Goal: Task Accomplishment & Management: Complete application form

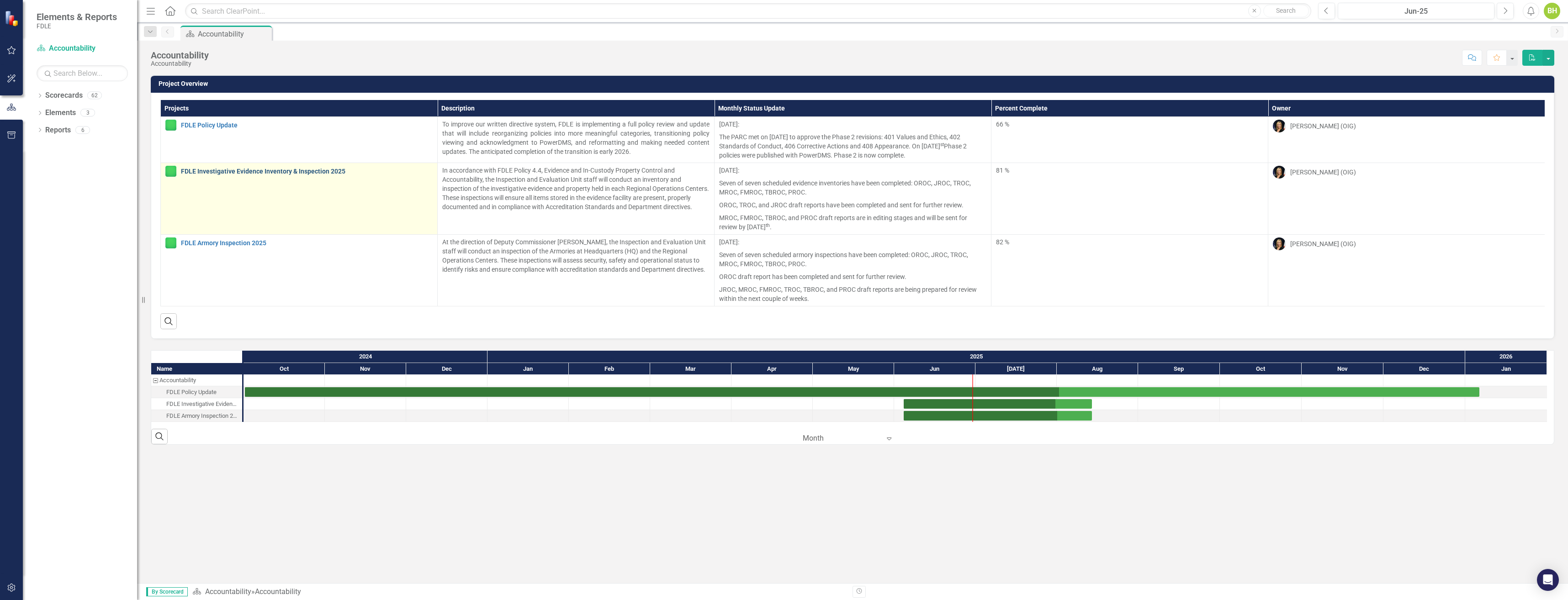
click at [292, 170] on link "FDLE Investigative Evidence Inventory & Inspection 2025" at bounding box center [307, 171] width 252 height 7
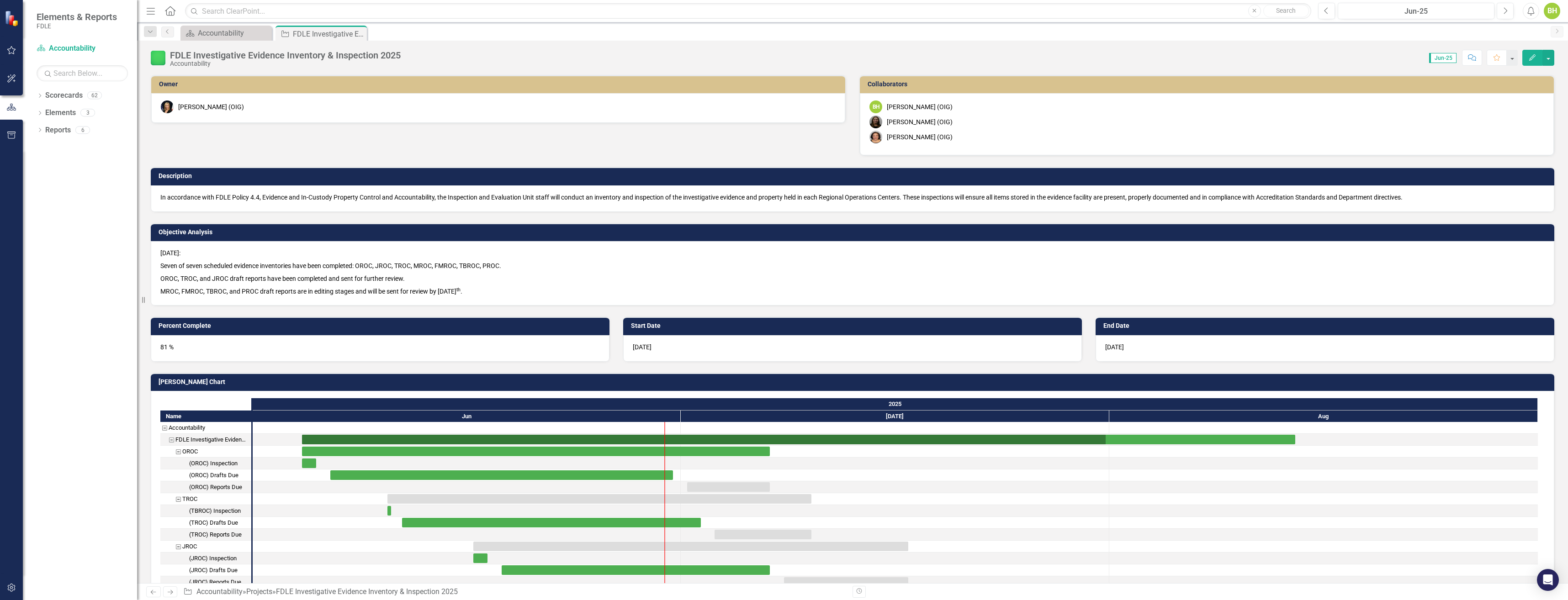
checkbox input "true"
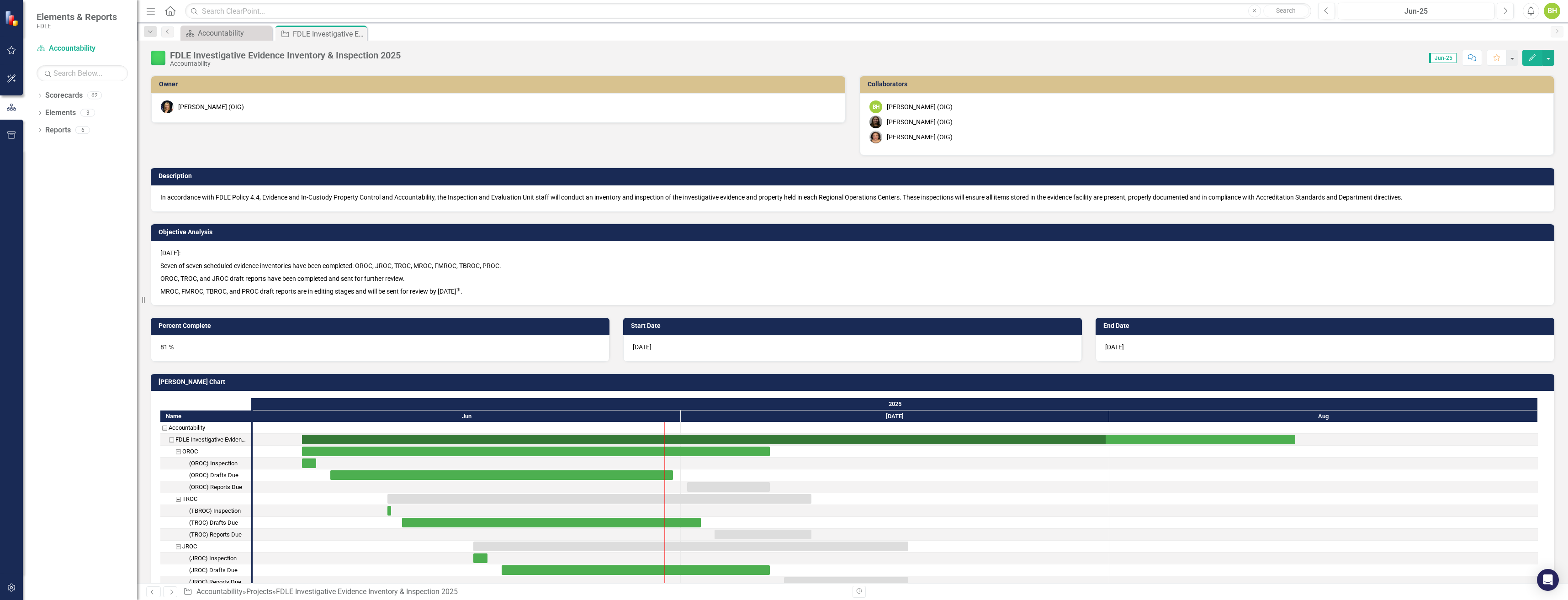
checkbox input "true"
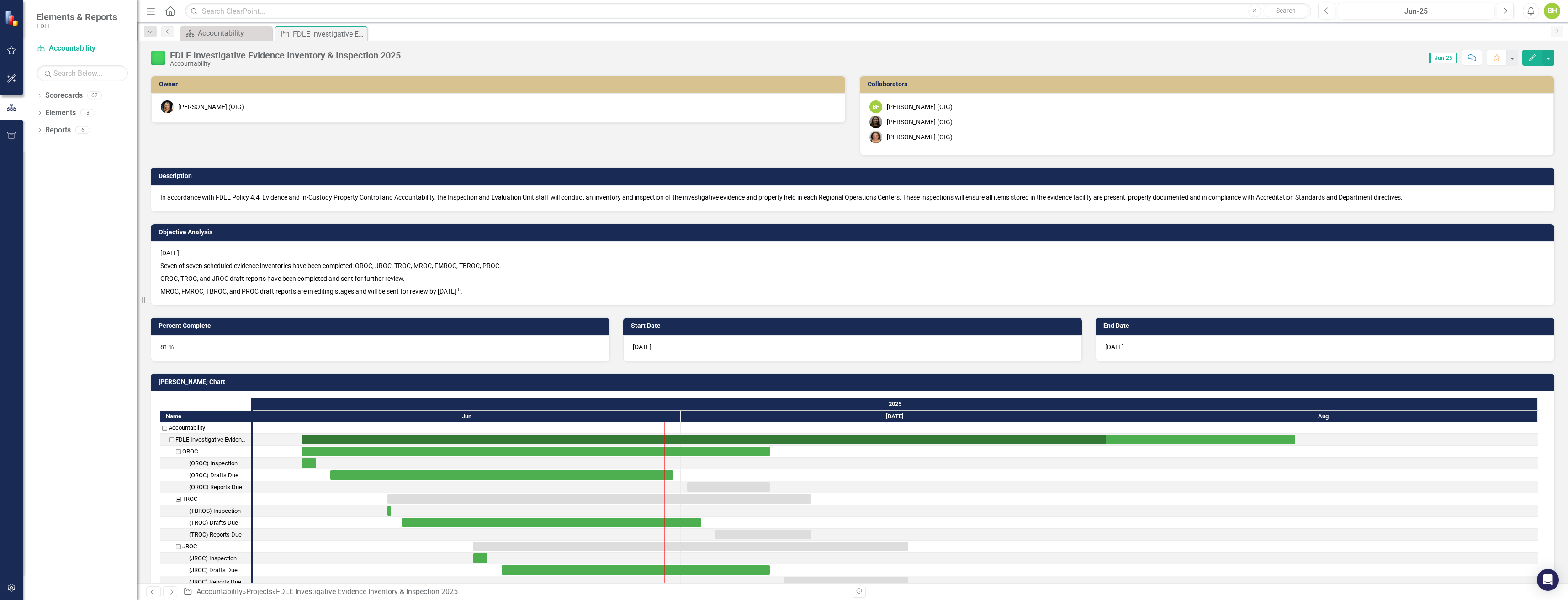
checkbox input "true"
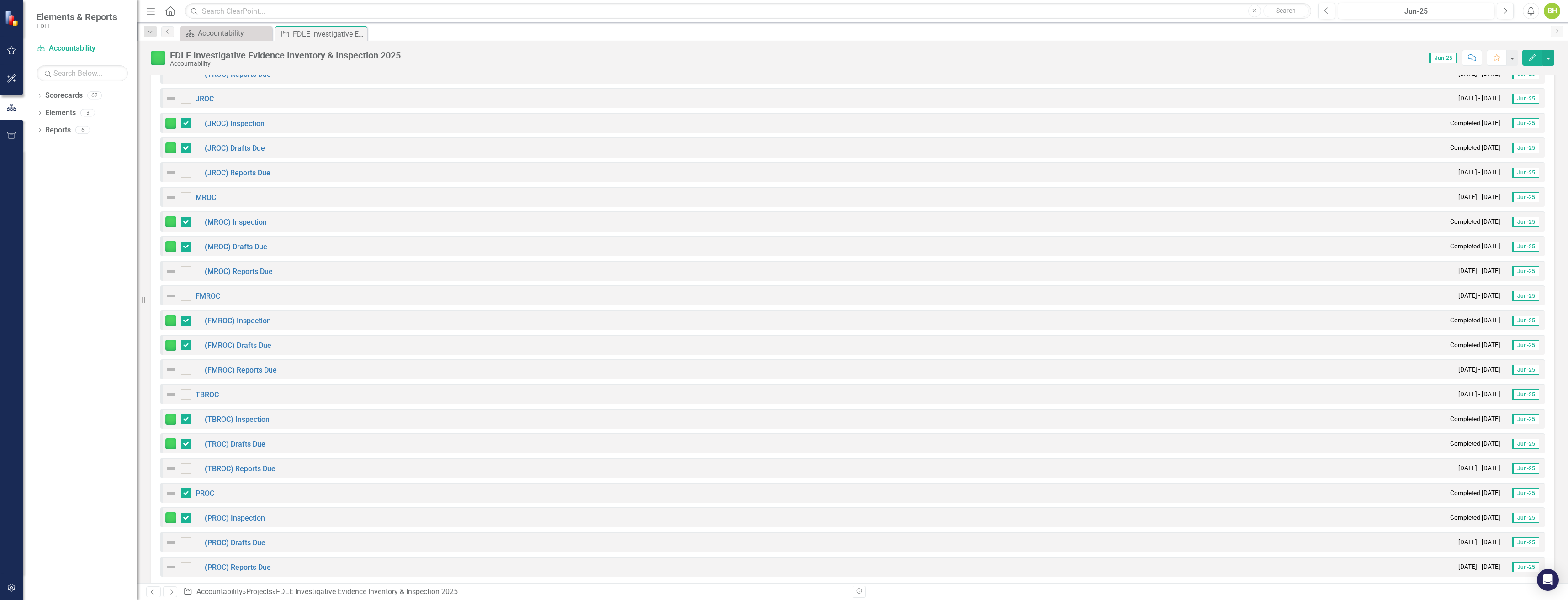
scroll to position [951, 0]
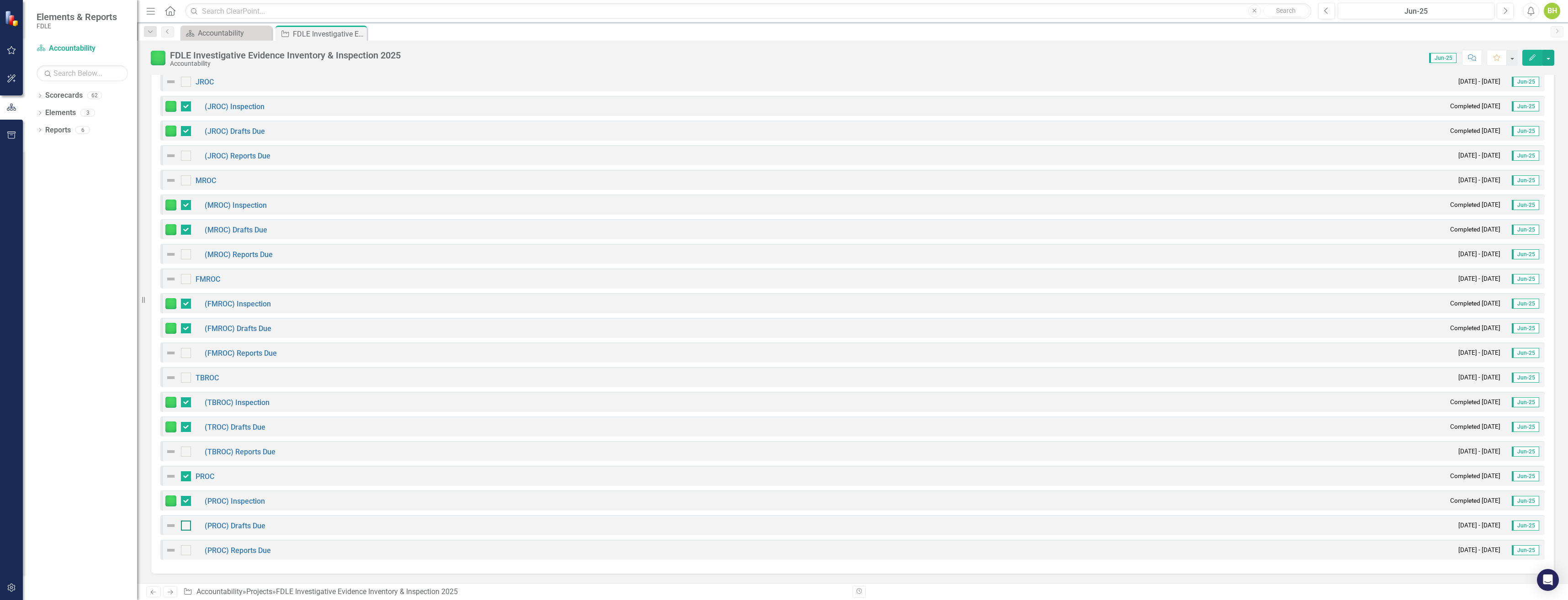
click at [184, 526] on input "checkbox" at bounding box center [184, 524] width 6 height 6
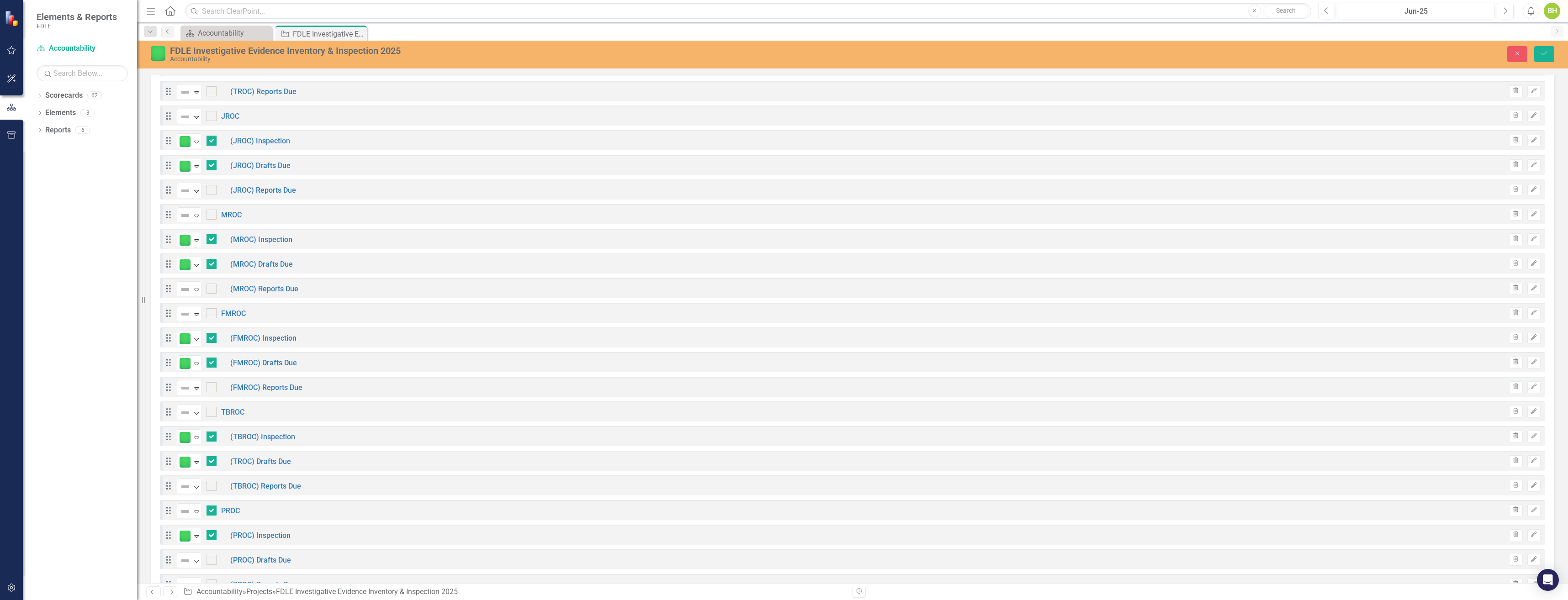
checkbox input "true"
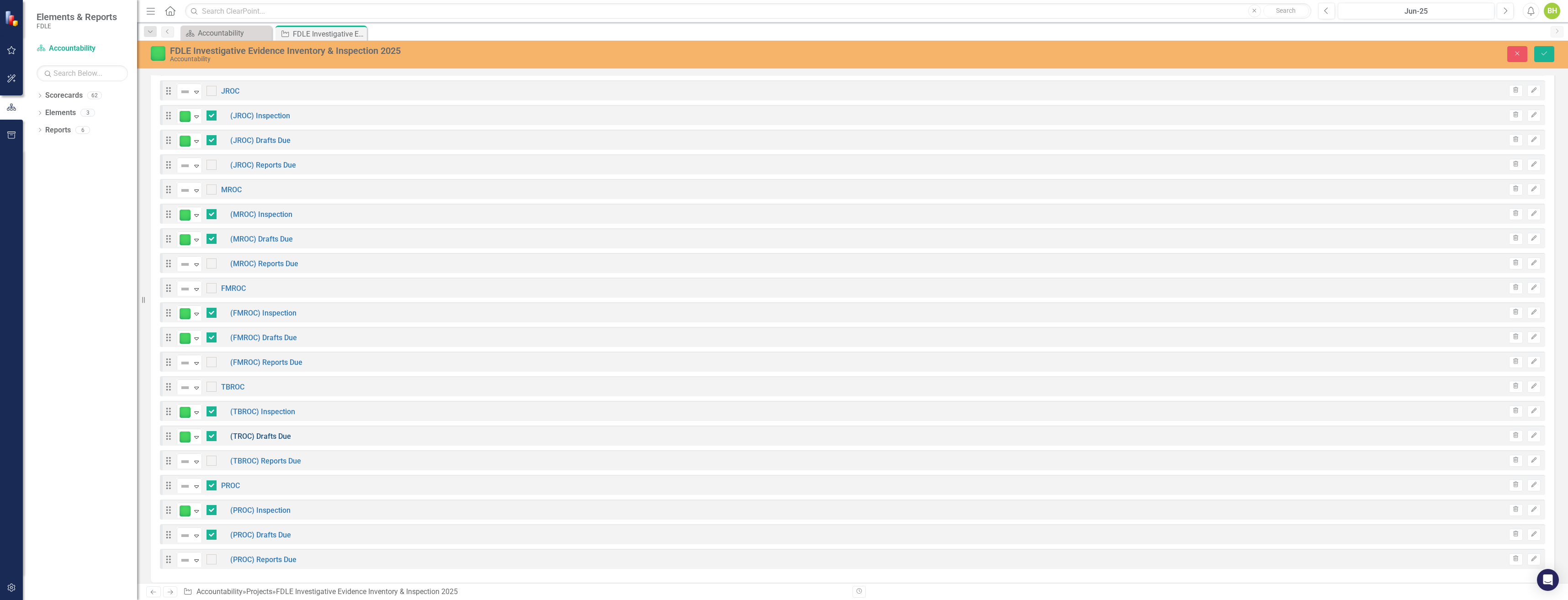
scroll to position [985, 0]
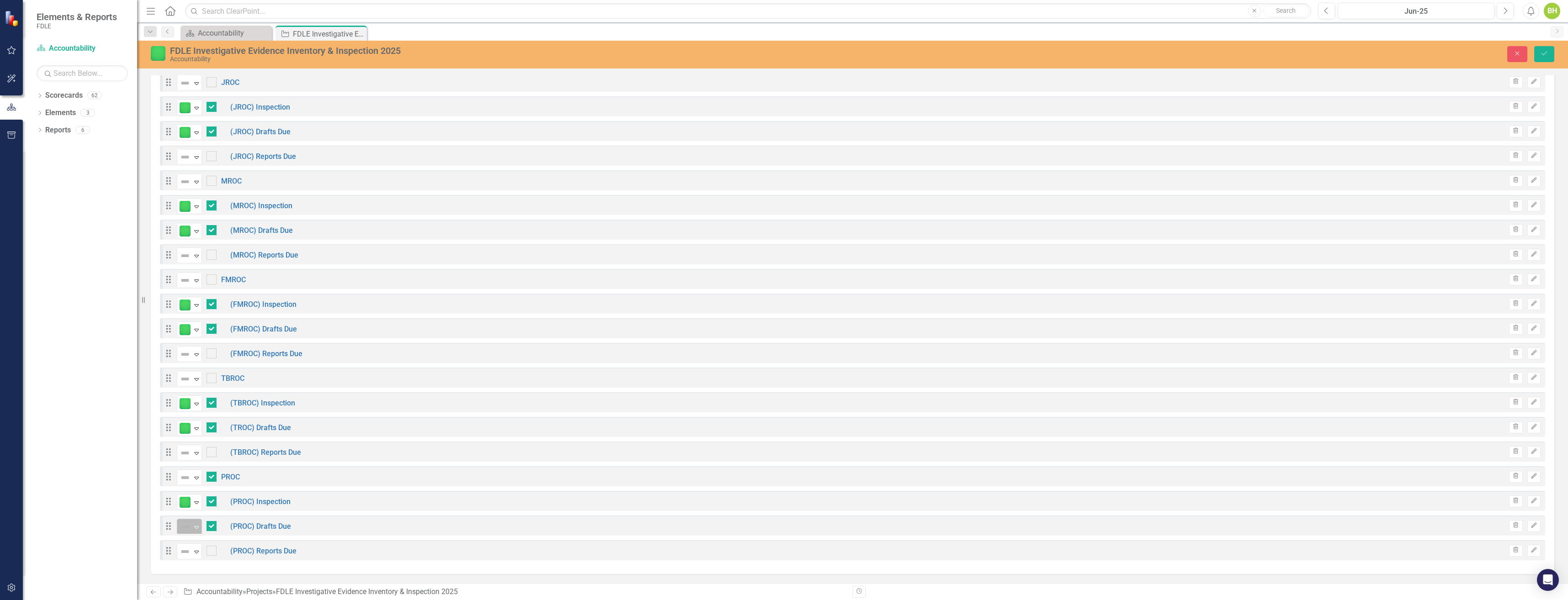
click at [197, 523] on icon "Expand" at bounding box center [196, 527] width 9 height 7
click at [222, 452] on div "Proceeding as Planned" at bounding box center [232, 452] width 61 height 10
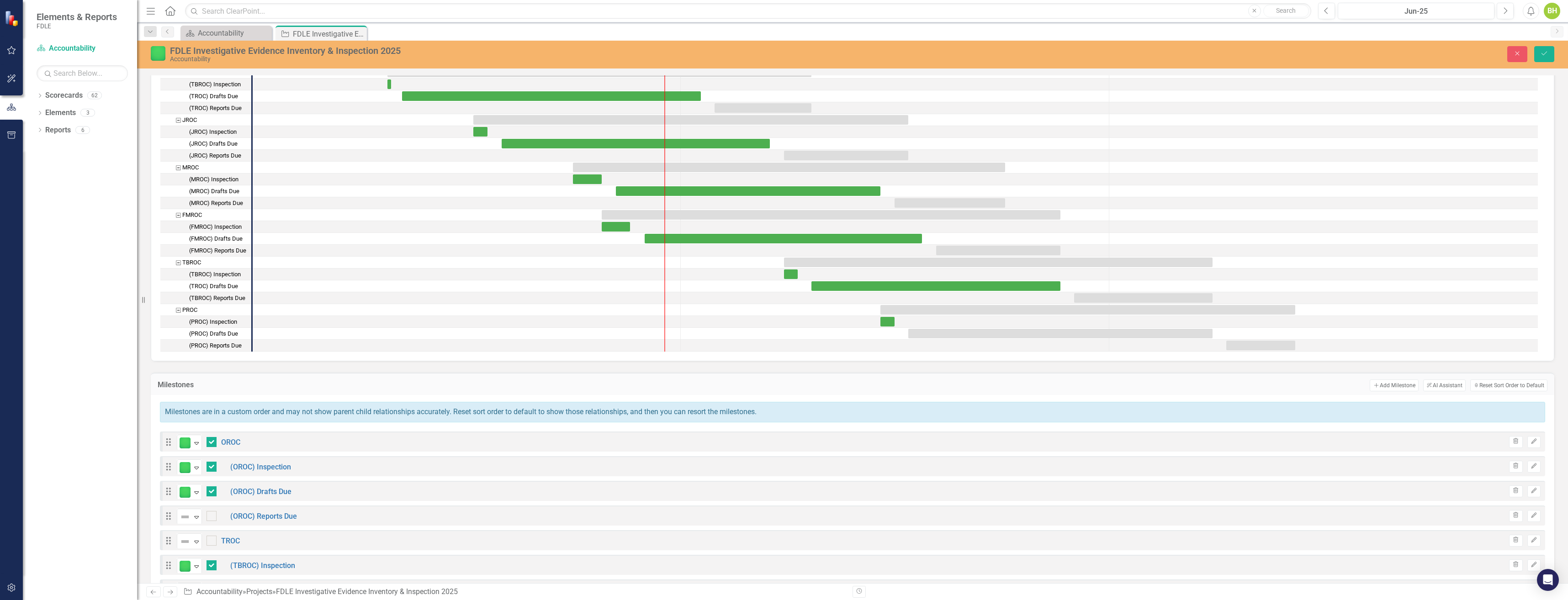
scroll to position [254, 0]
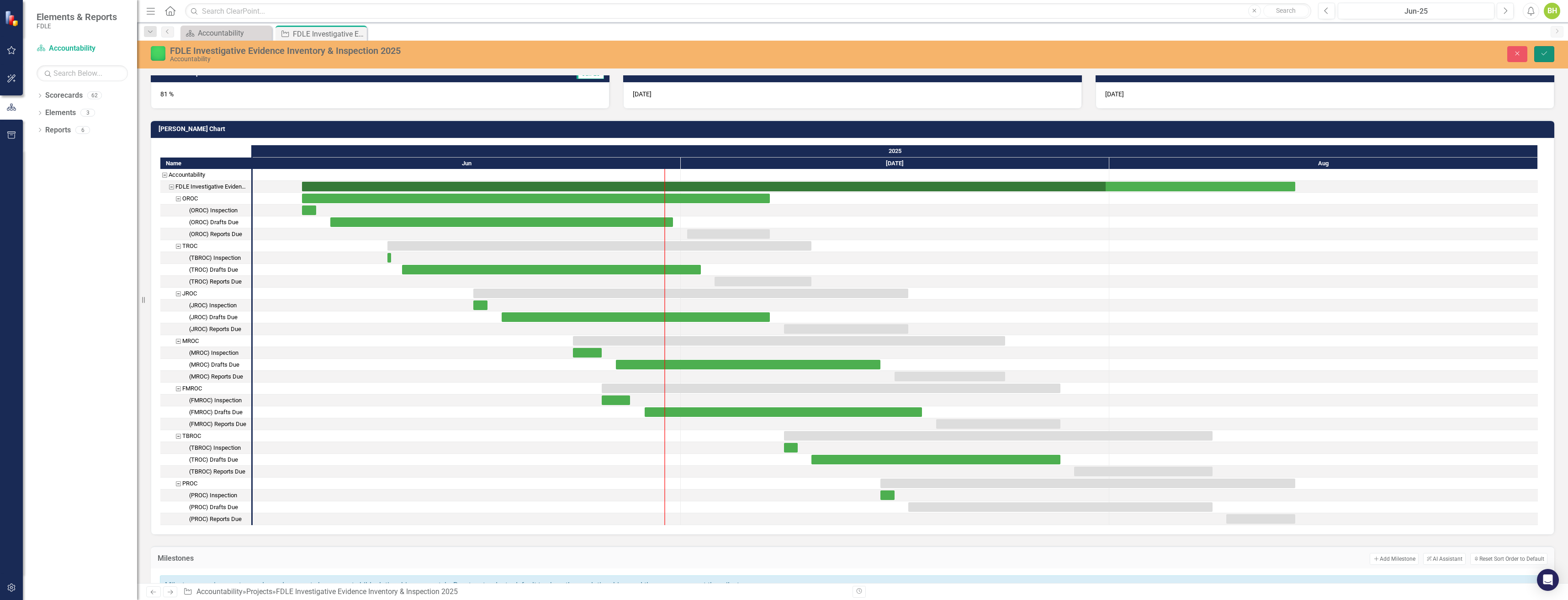
click at [1547, 54] on icon "Save" at bounding box center [1544, 54] width 9 height 7
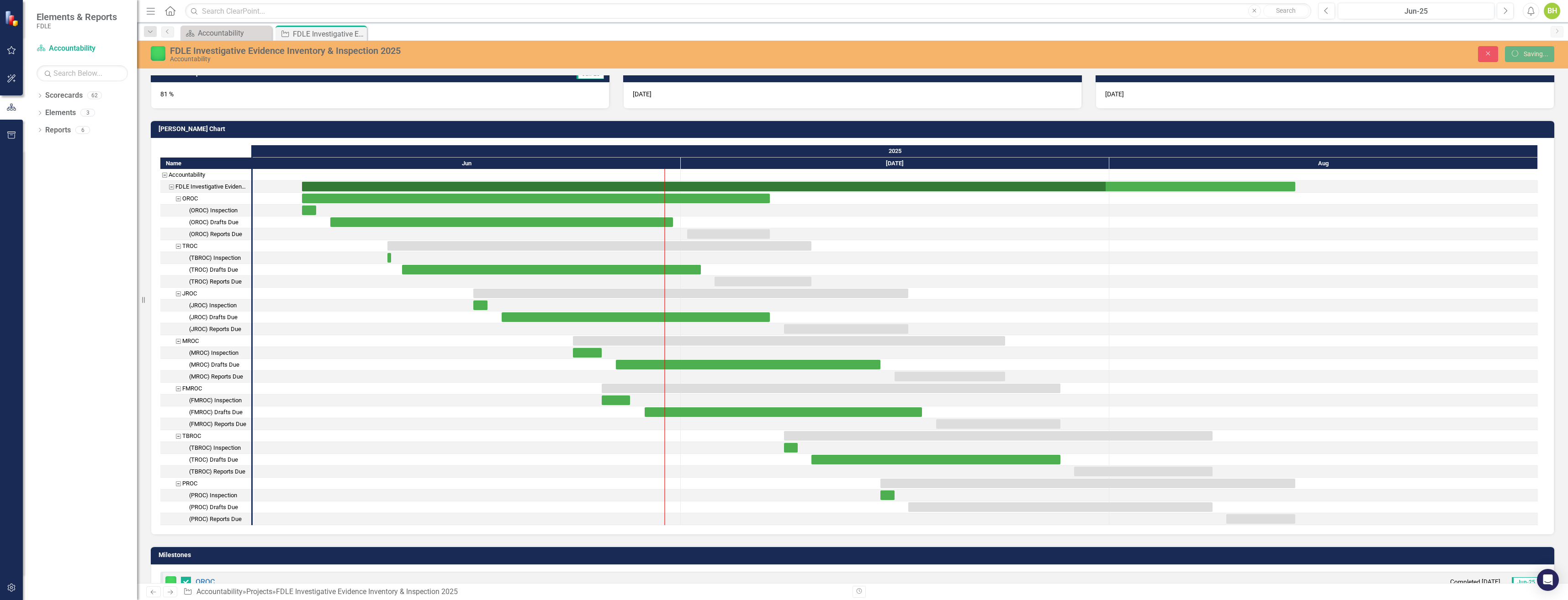
checkbox input "false"
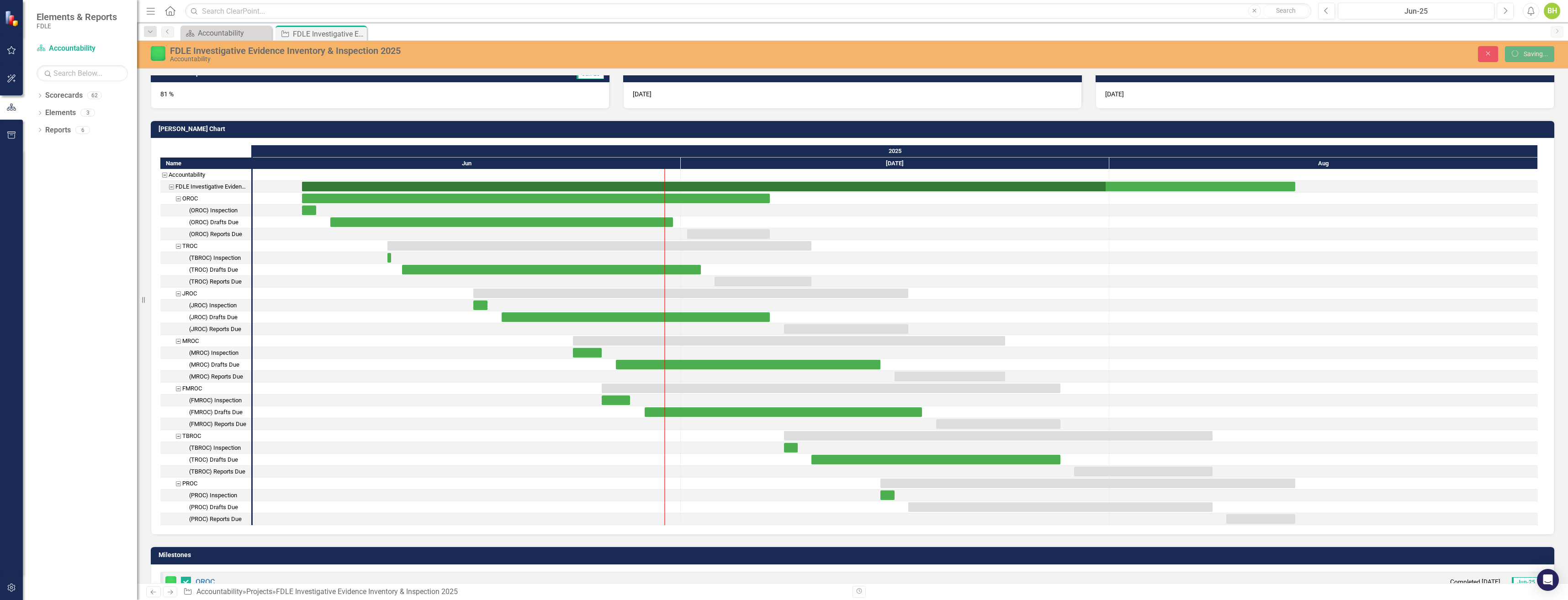
checkbox input "false"
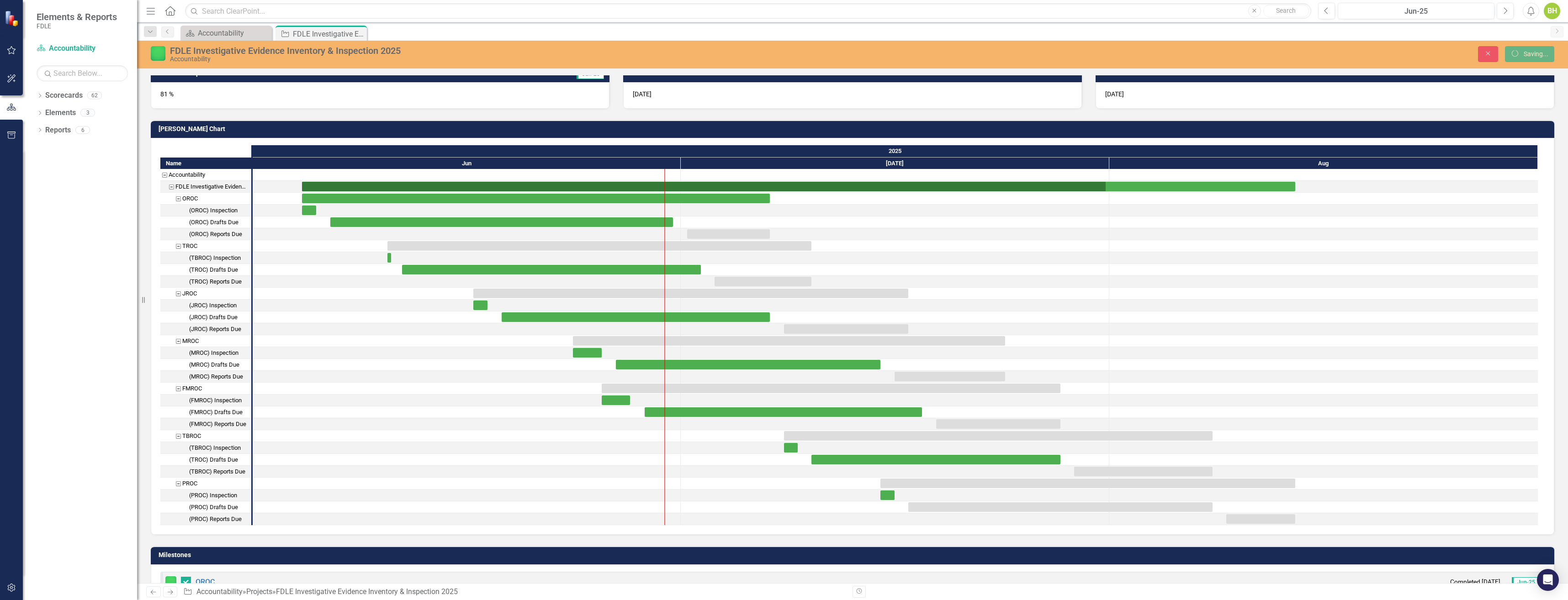
checkbox input "false"
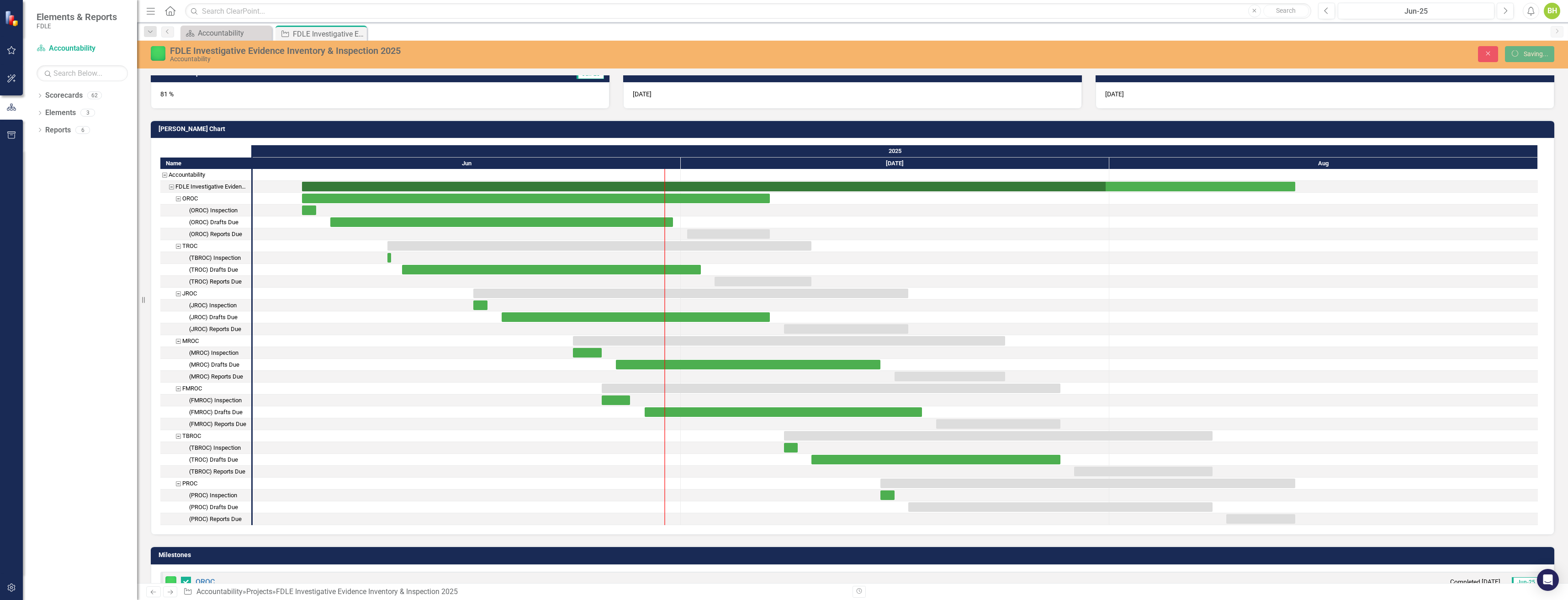
checkbox input "false"
checkbox input "true"
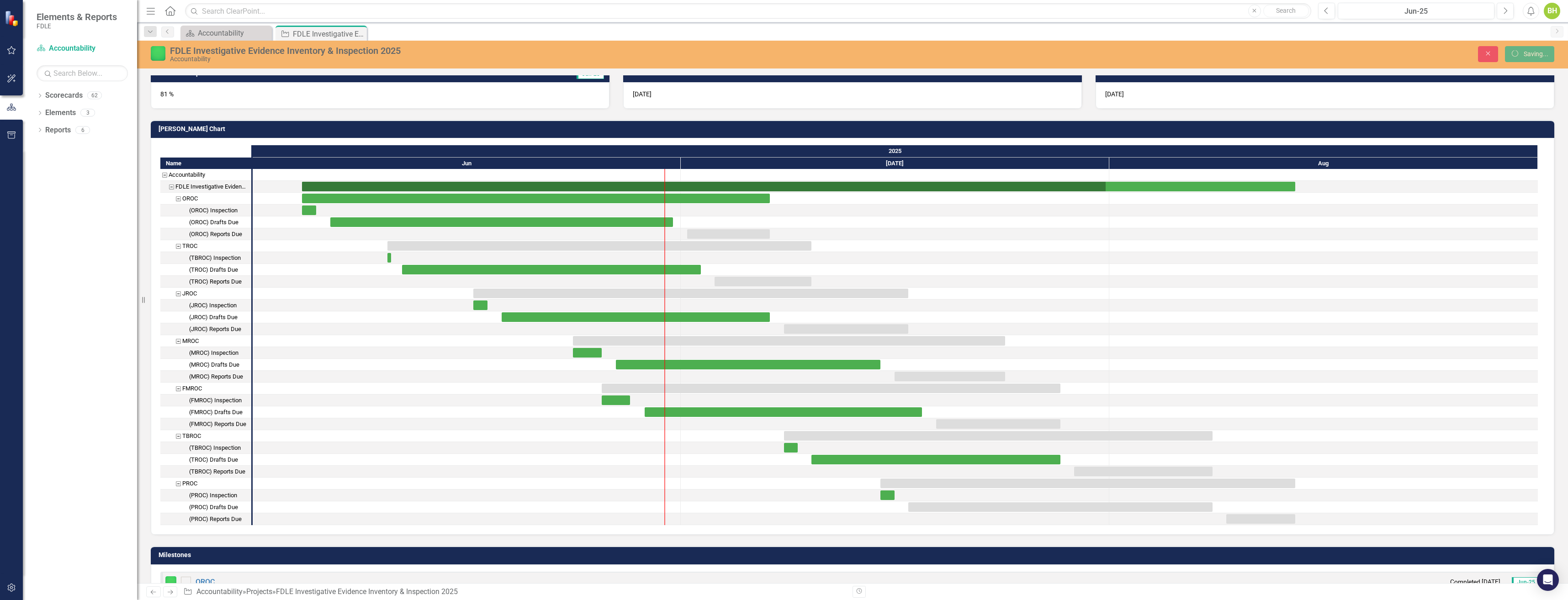
checkbox input "true"
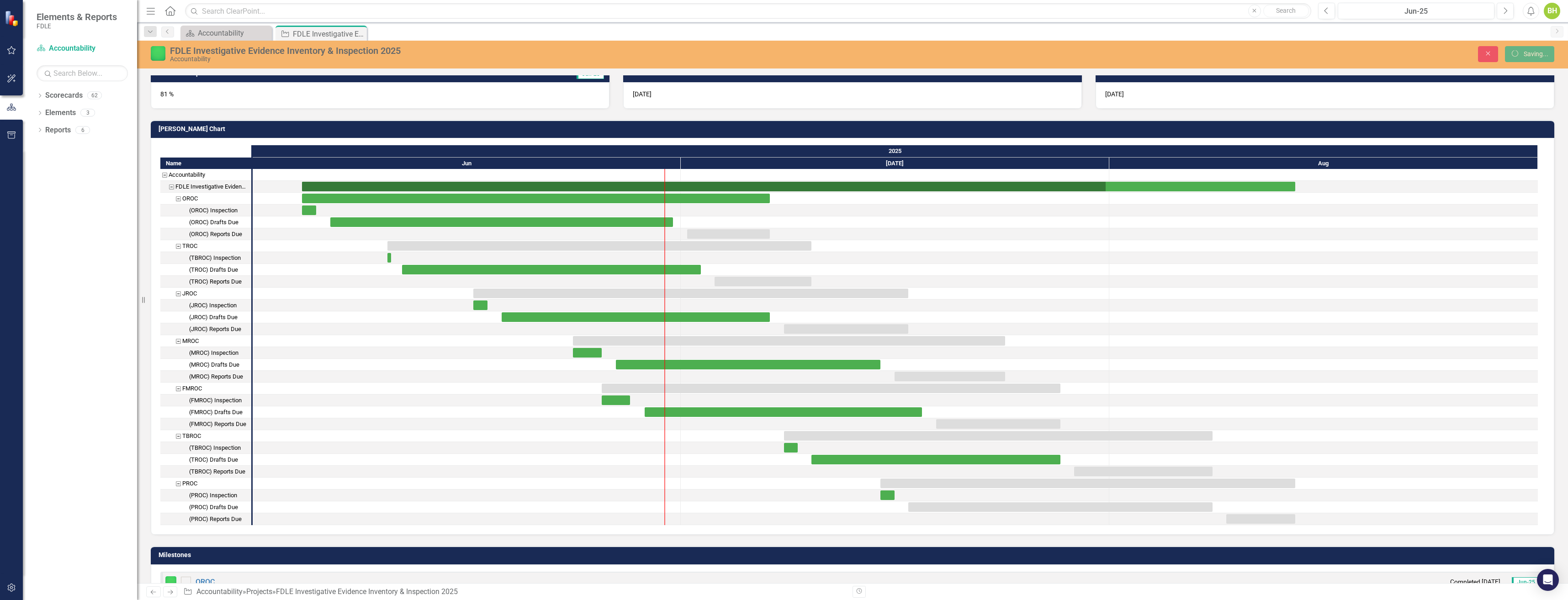
checkbox input "true"
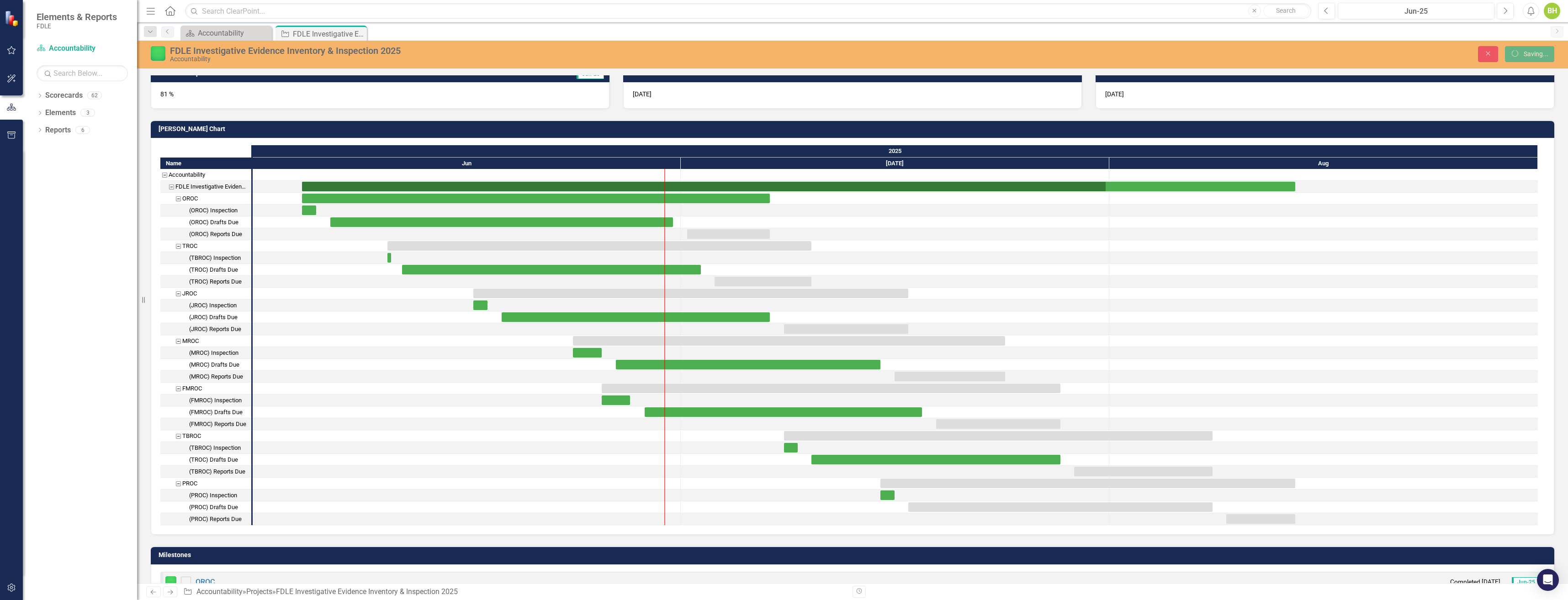
checkbox input "true"
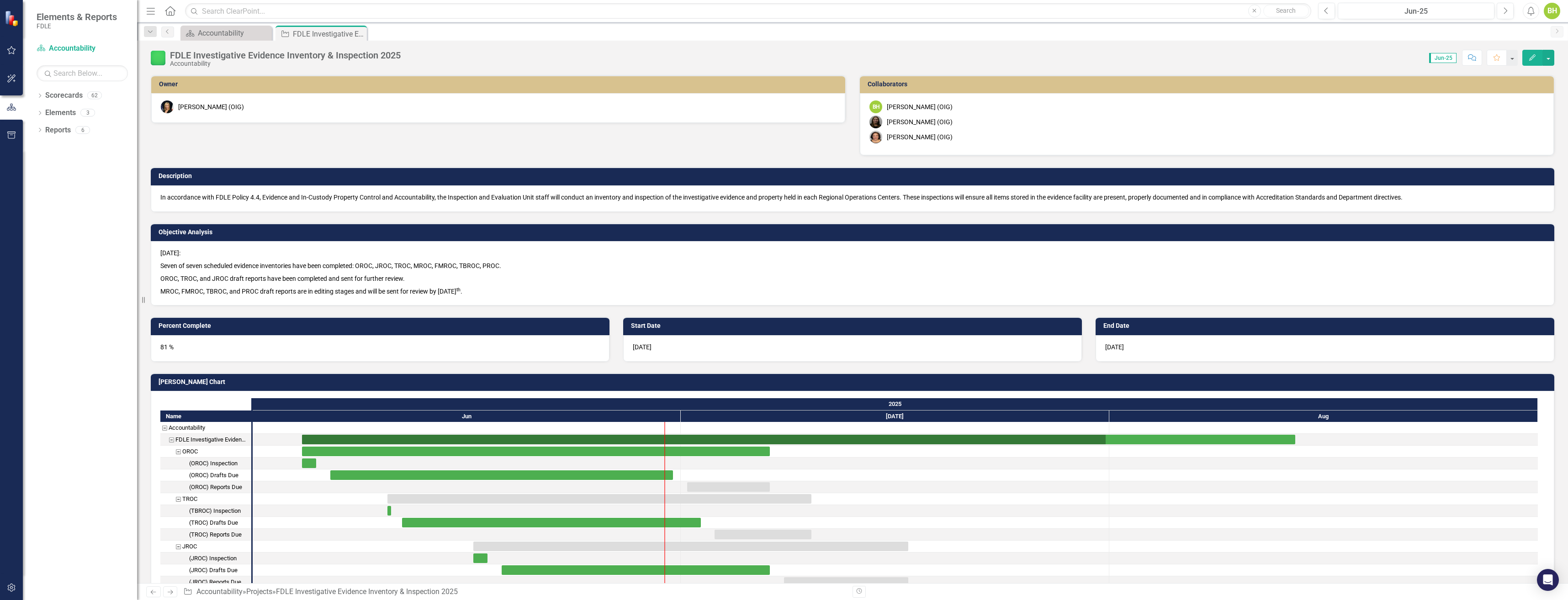
checkbox input "false"
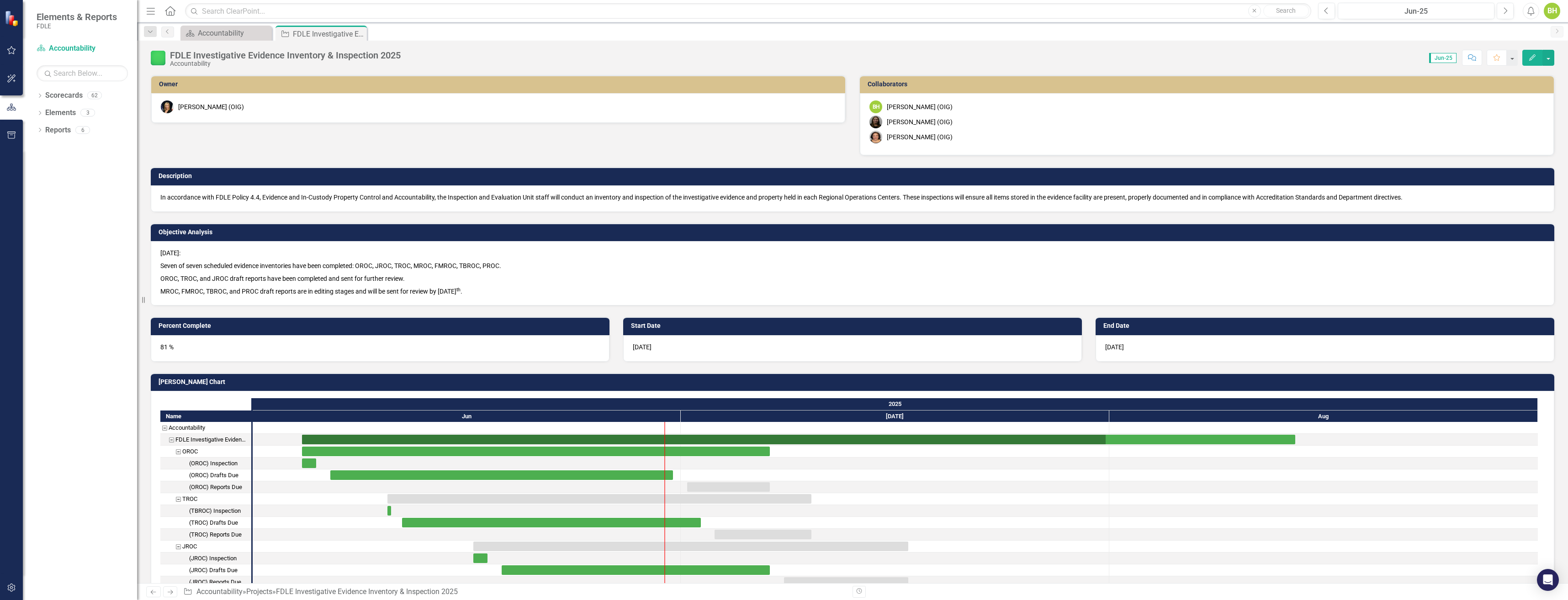
checkbox input "false"
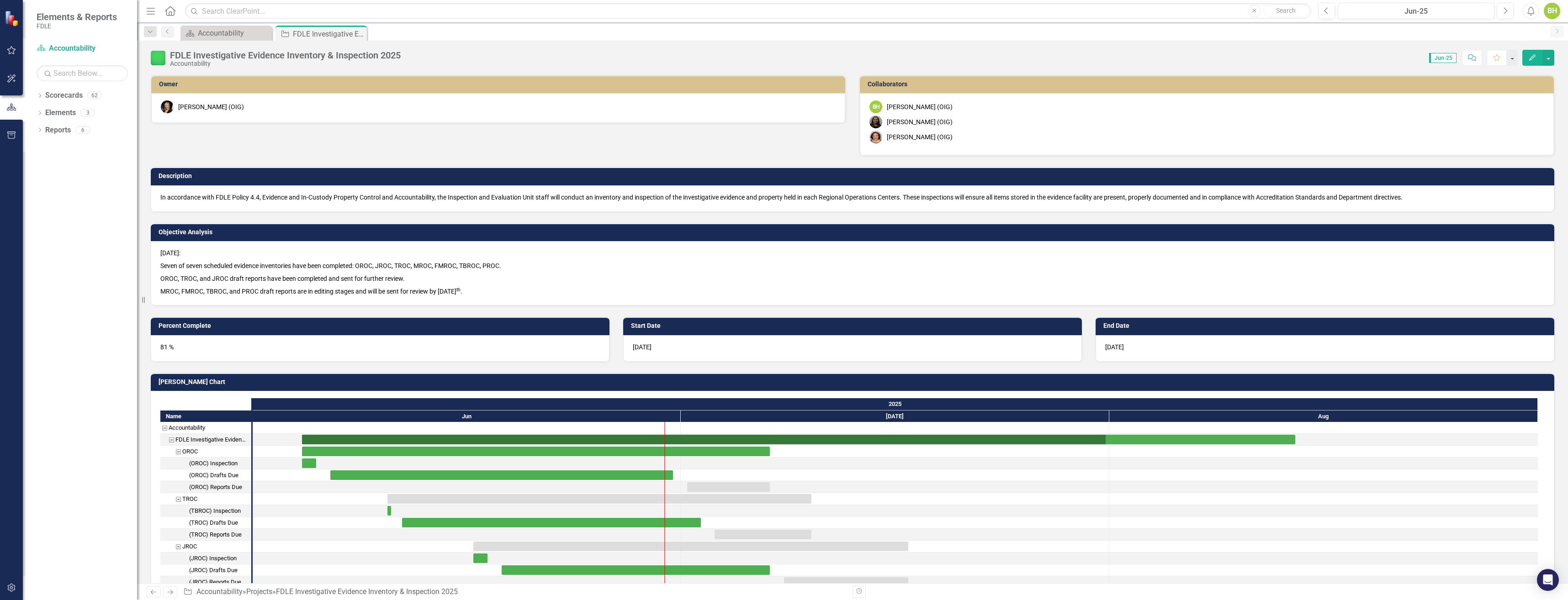
checkbox input "false"
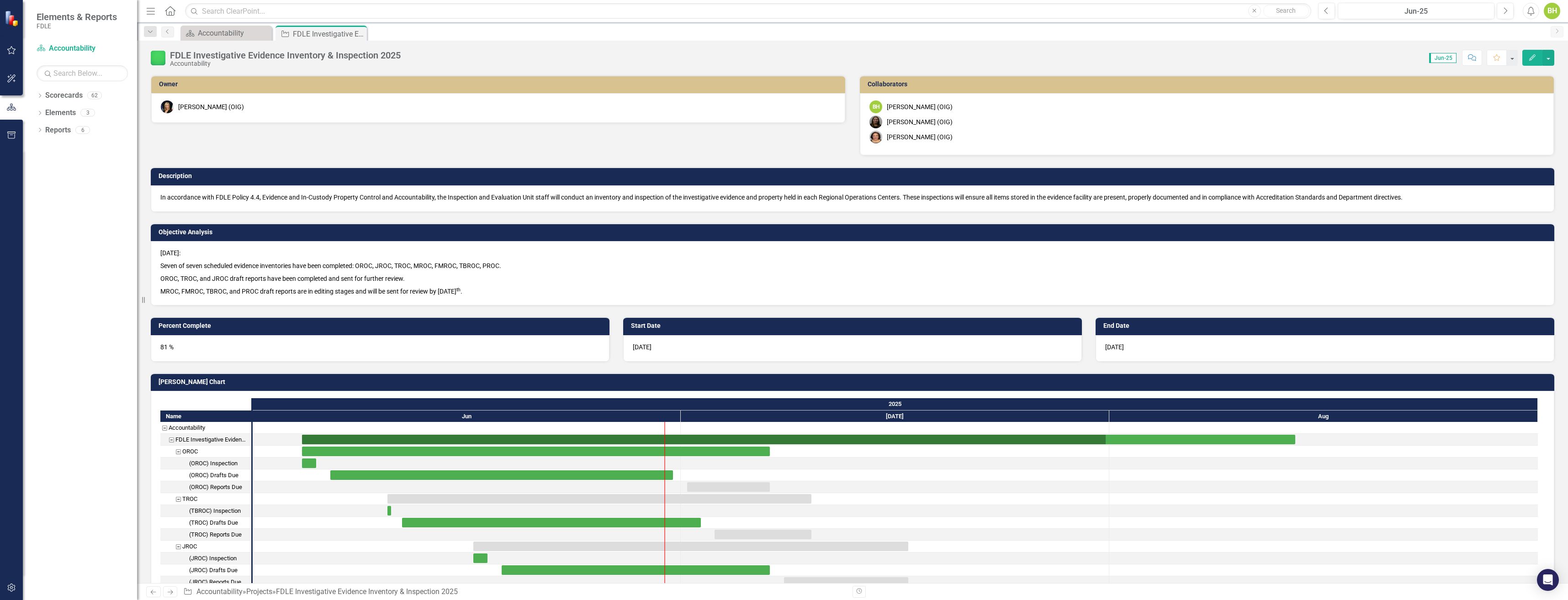
checkbox input "false"
checkbox input "true"
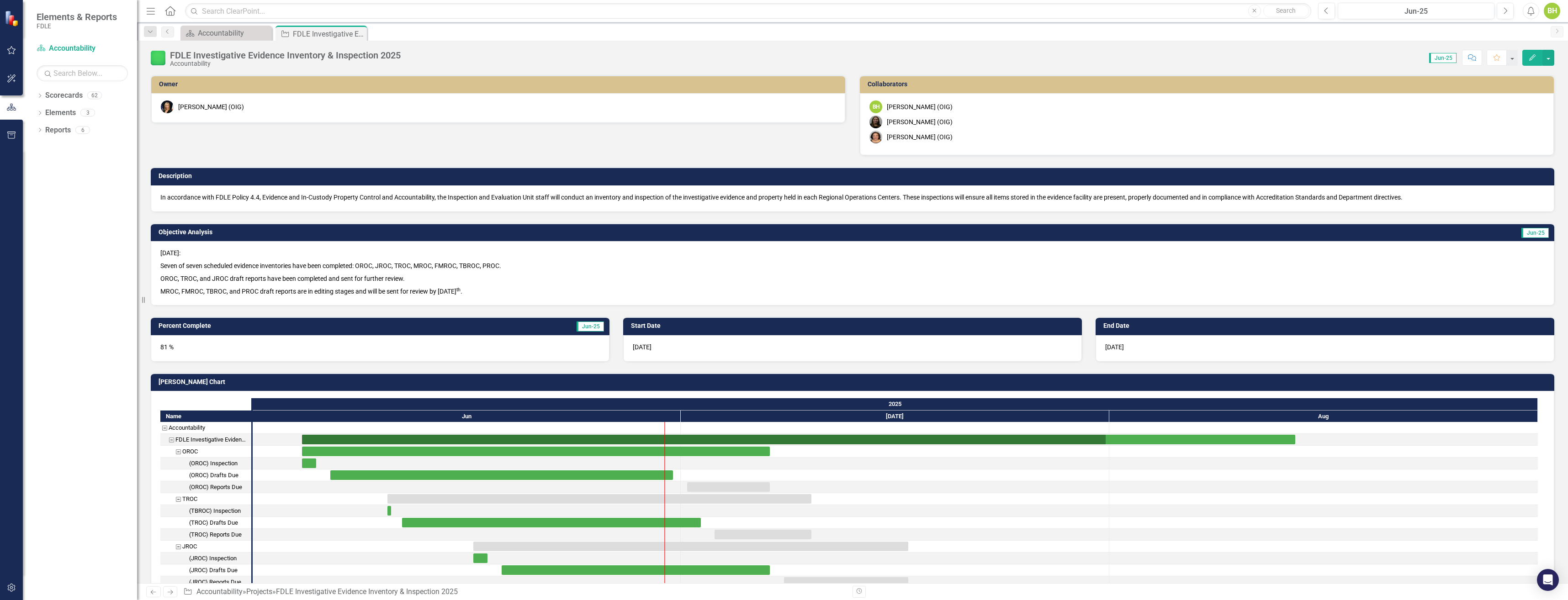
checkbox input "true"
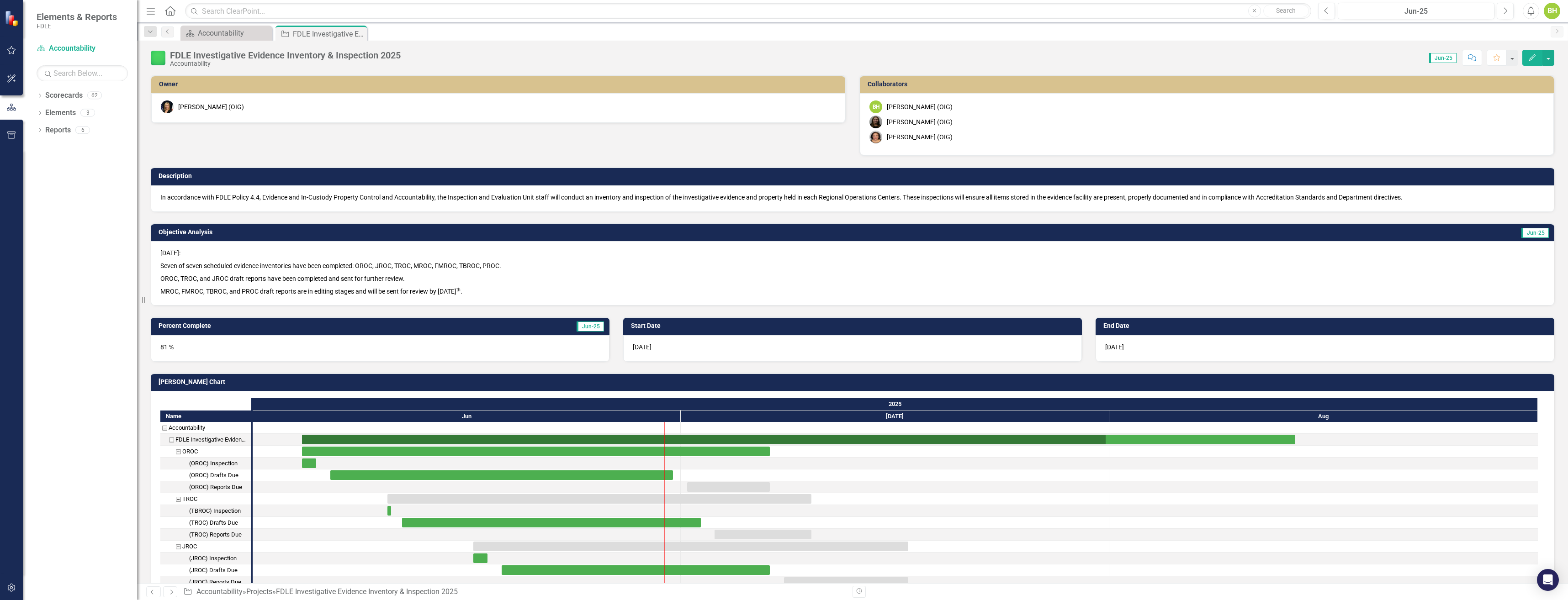
checkbox input "true"
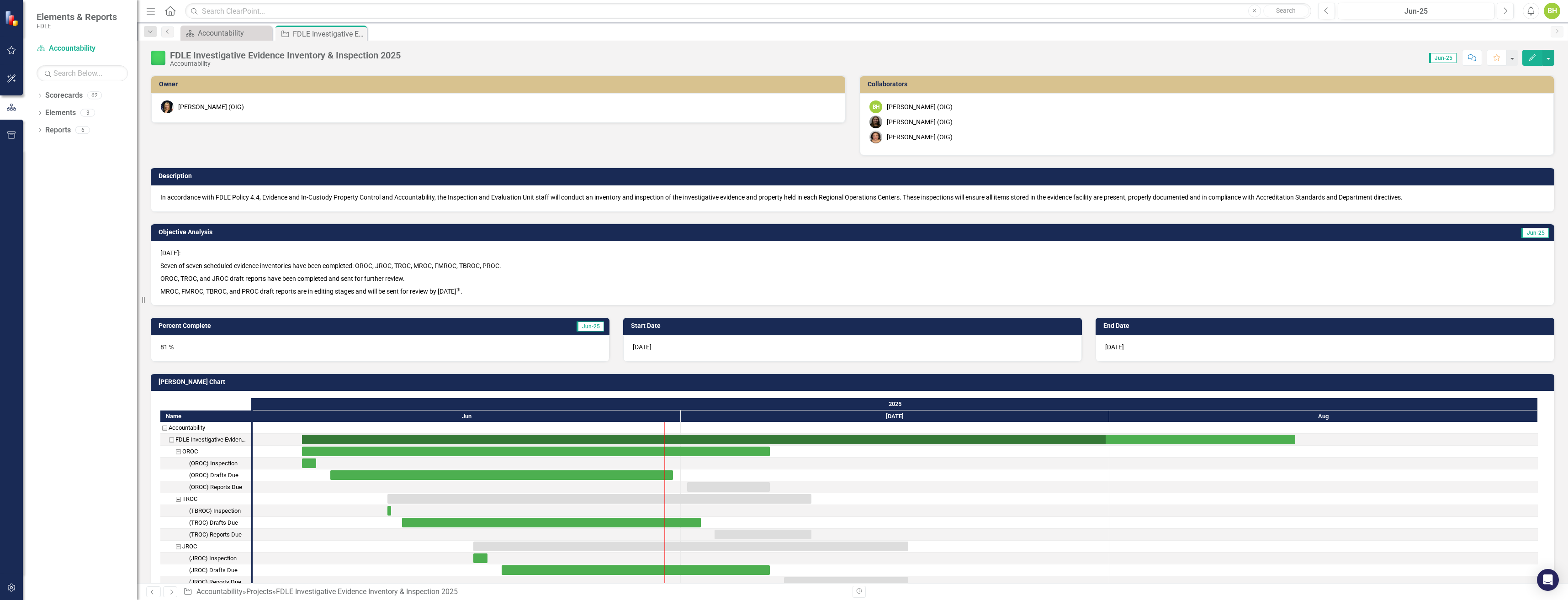
checkbox input "true"
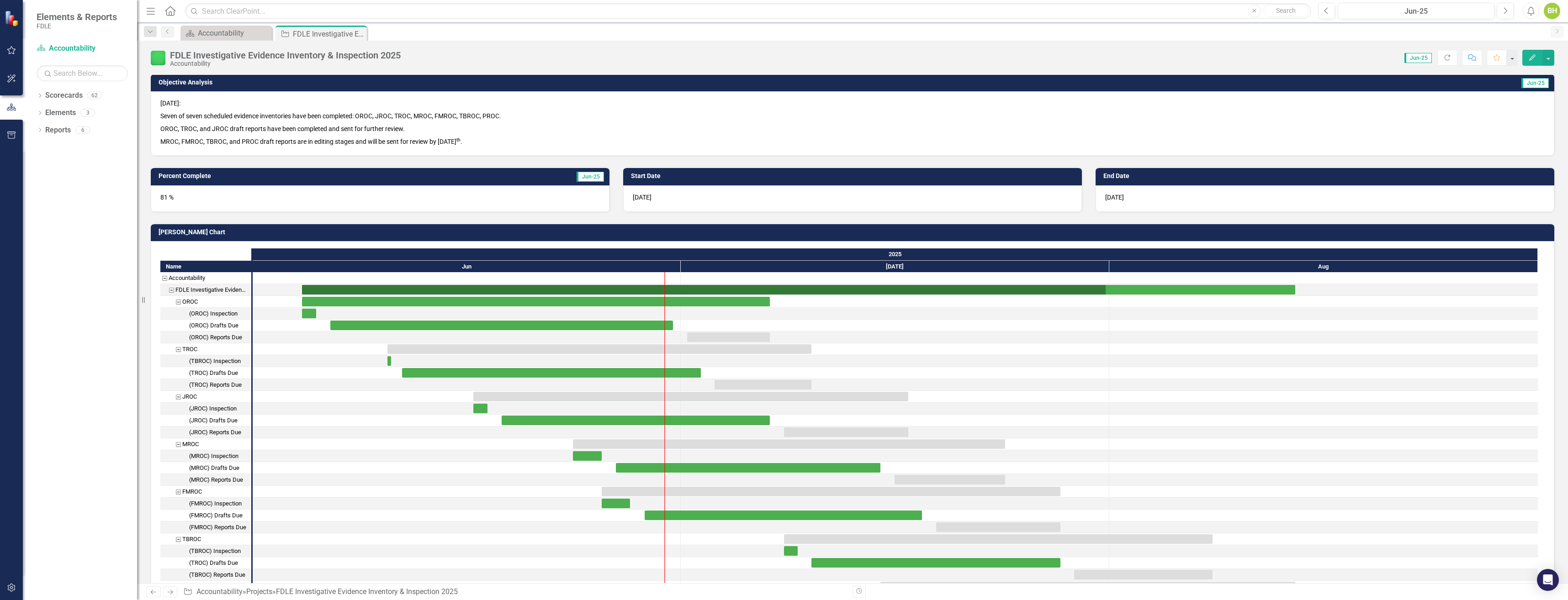
scroll to position [0, 0]
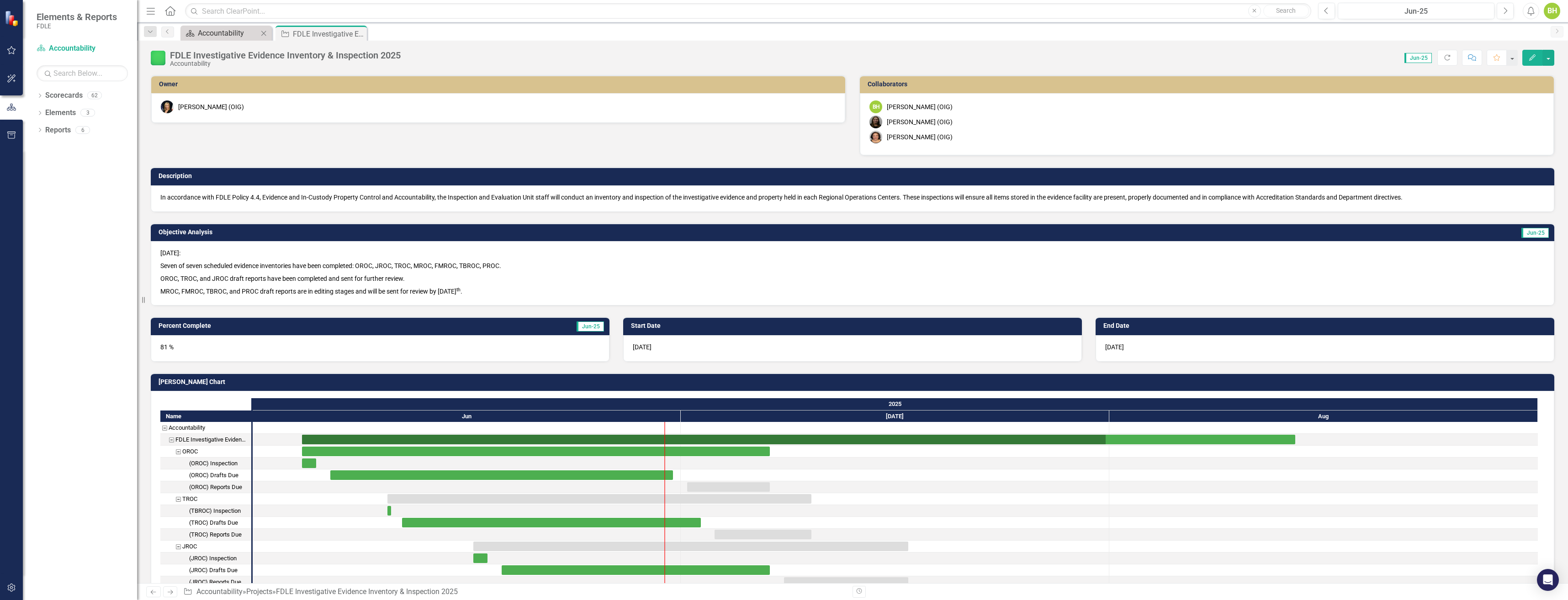
click at [225, 32] on div "Accountability" at bounding box center [228, 33] width 60 height 12
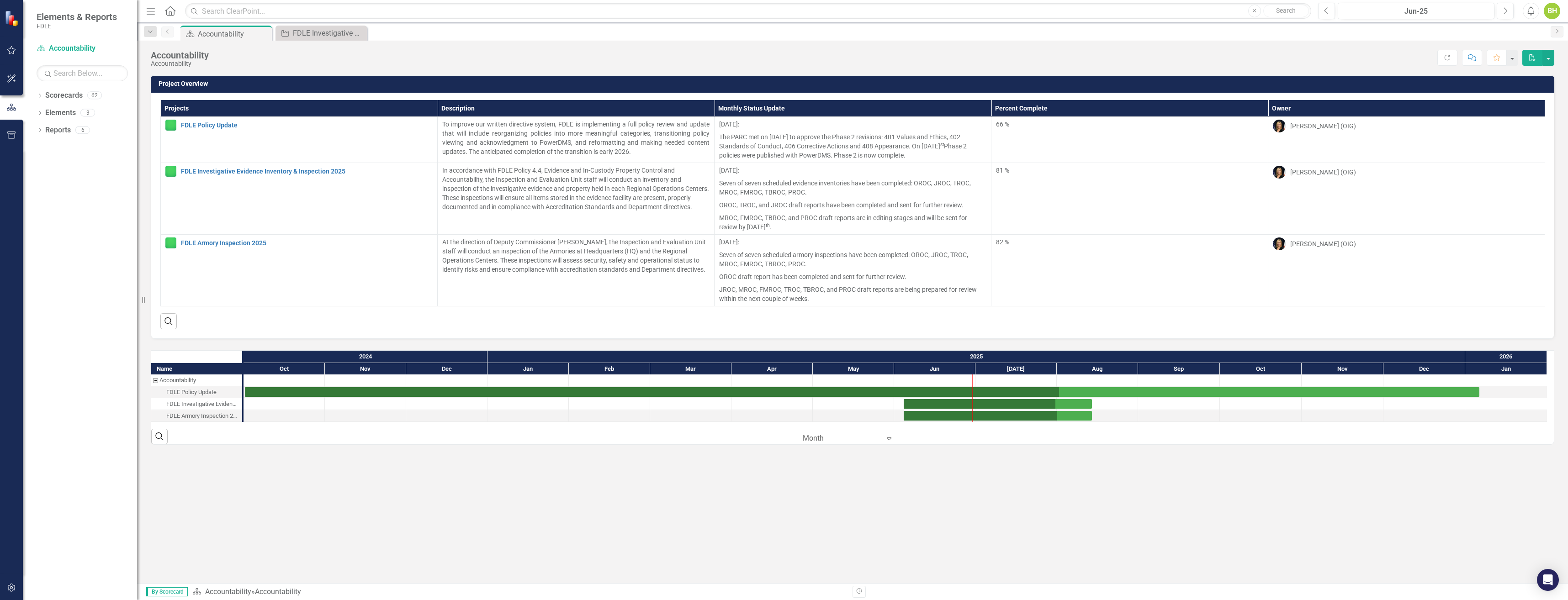
click at [889, 441] on icon at bounding box center [889, 439] width 5 height 3
click at [657, 466] on div "Project Overview Projects Description Monthly Status Update Percent Complete Ow…" at bounding box center [852, 329] width 1431 height 508
click at [205, 422] on div "FDLE Armory Inspection 2025" at bounding box center [203, 416] width 73 height 12
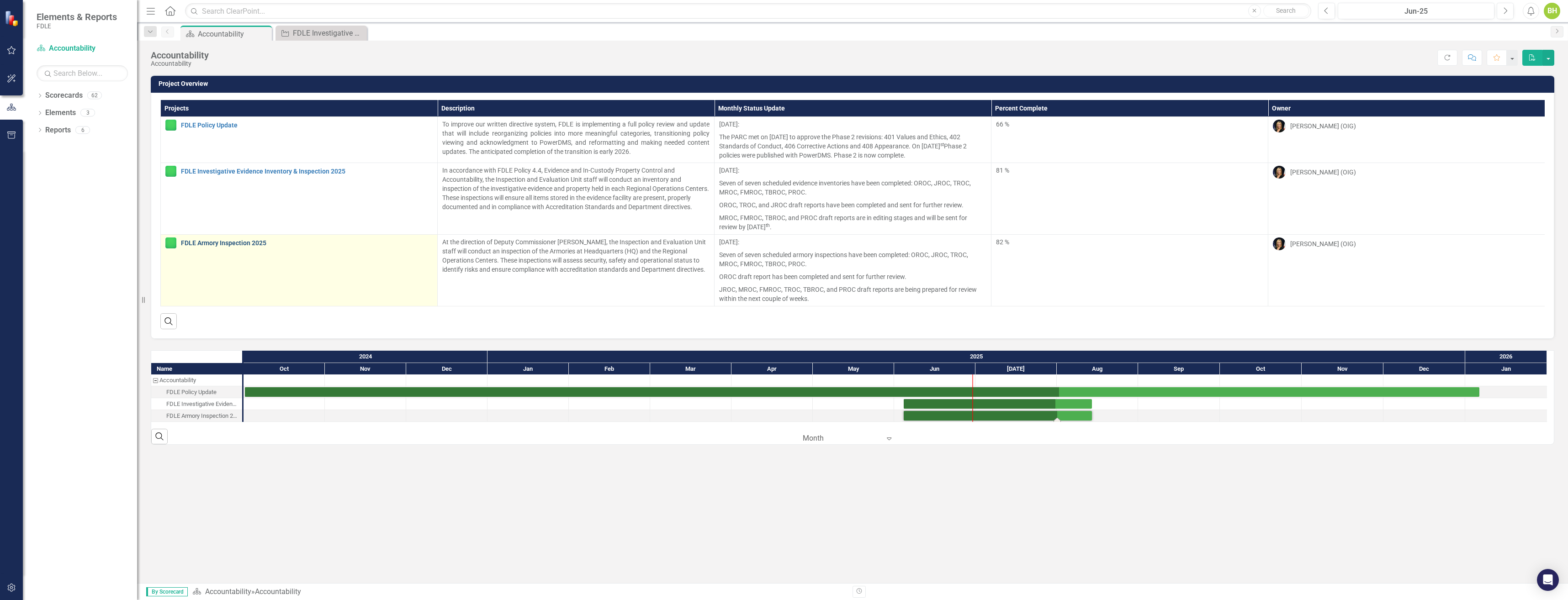
click at [248, 241] on link "FDLE Armory Inspection 2025" at bounding box center [307, 243] width 252 height 7
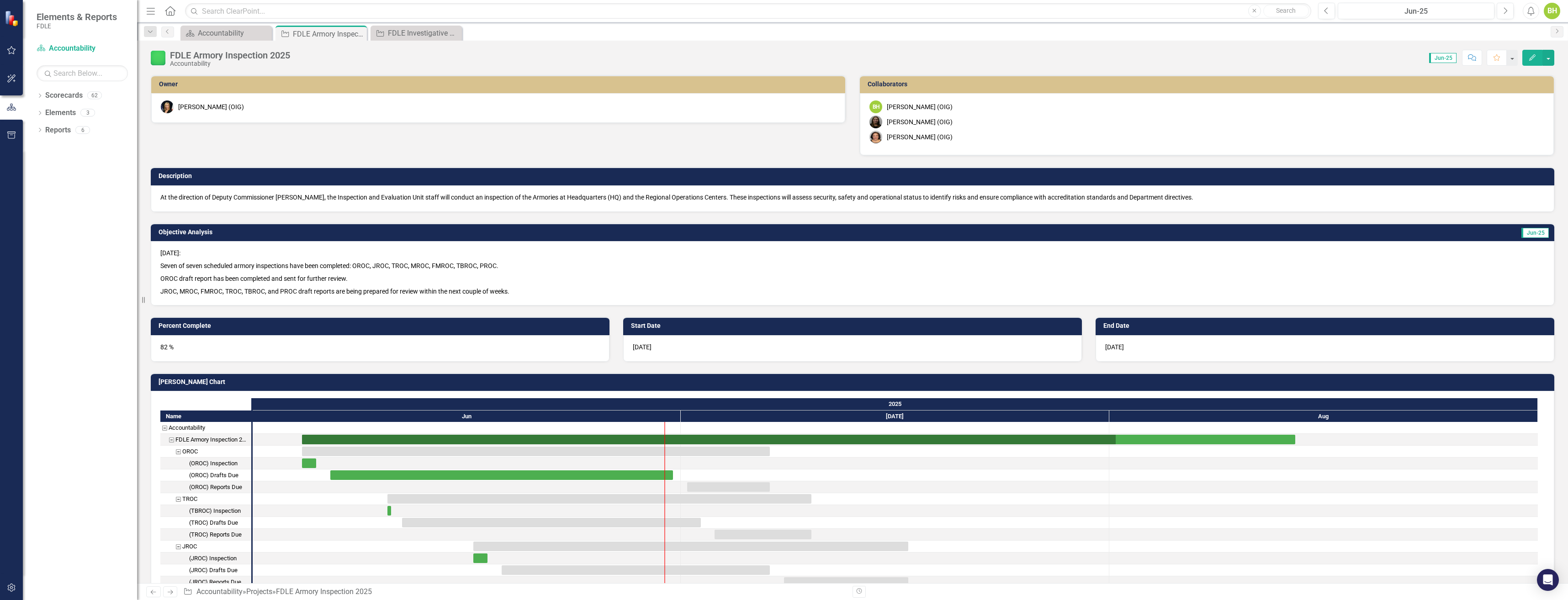
checkbox input "true"
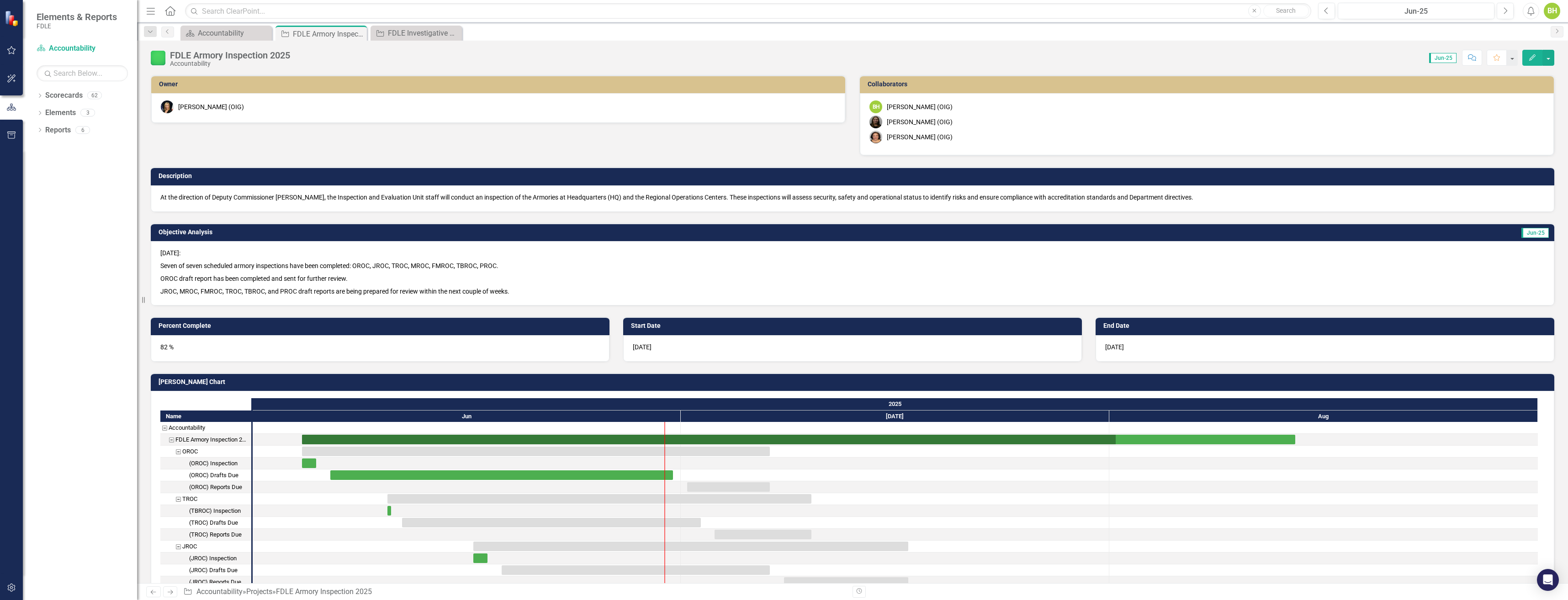
checkbox input "true"
click at [233, 30] on div "Accountability" at bounding box center [228, 33] width 60 height 12
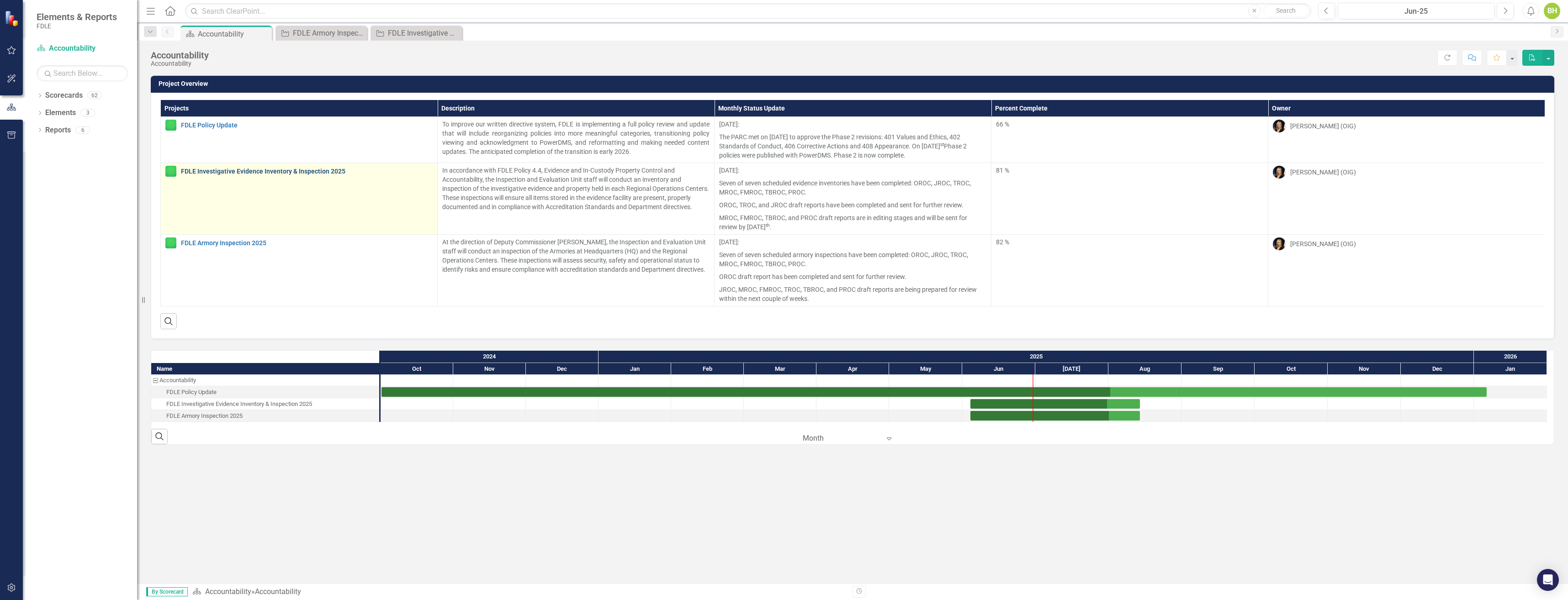
click at [266, 169] on link "FDLE Investigative Evidence Inventory & Inspection 2025" at bounding box center [307, 171] width 252 height 7
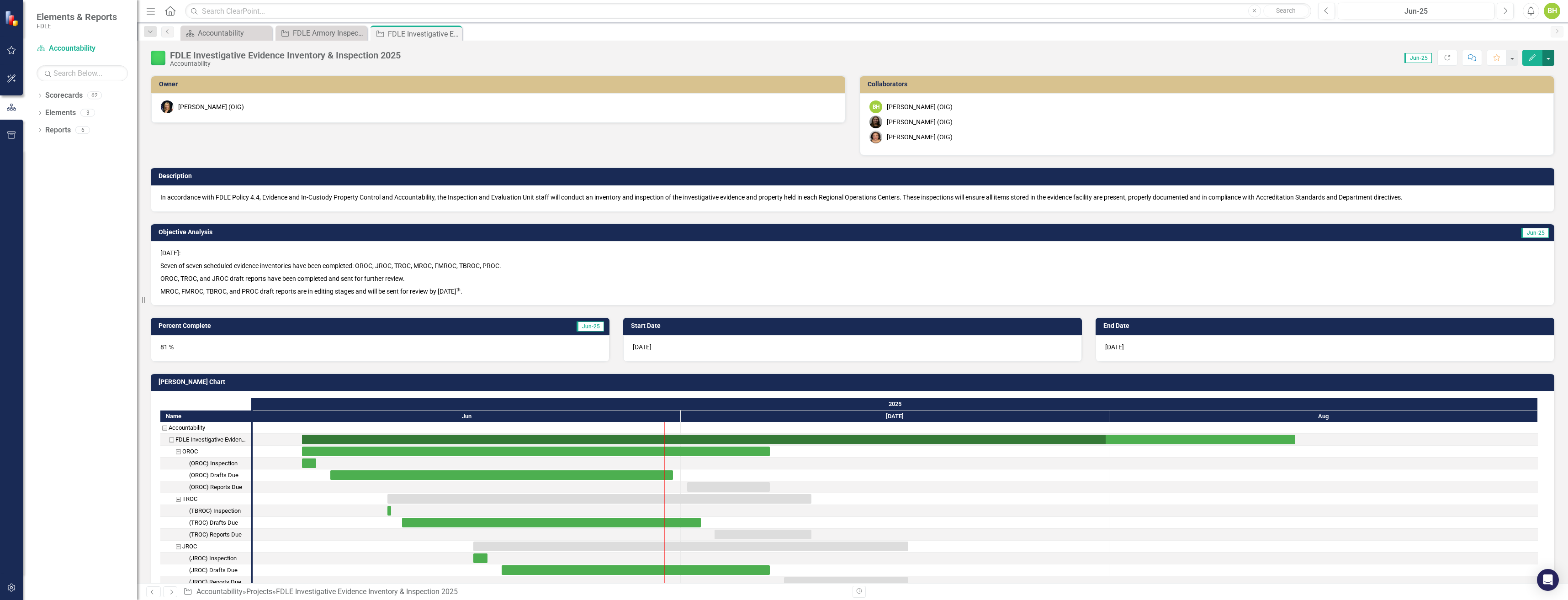
click at [1549, 58] on button "button" at bounding box center [1549, 58] width 12 height 16
click at [1247, 163] on div "Description In accordance with FDLE Policy 4.4, Evidence and In-Custody Propert…" at bounding box center [852, 184] width 1417 height 56
click at [43, 114] on icon "Dropdown" at bounding box center [40, 114] width 7 height 5
click at [43, 114] on div "Dropdown" at bounding box center [40, 114] width 7 height 5
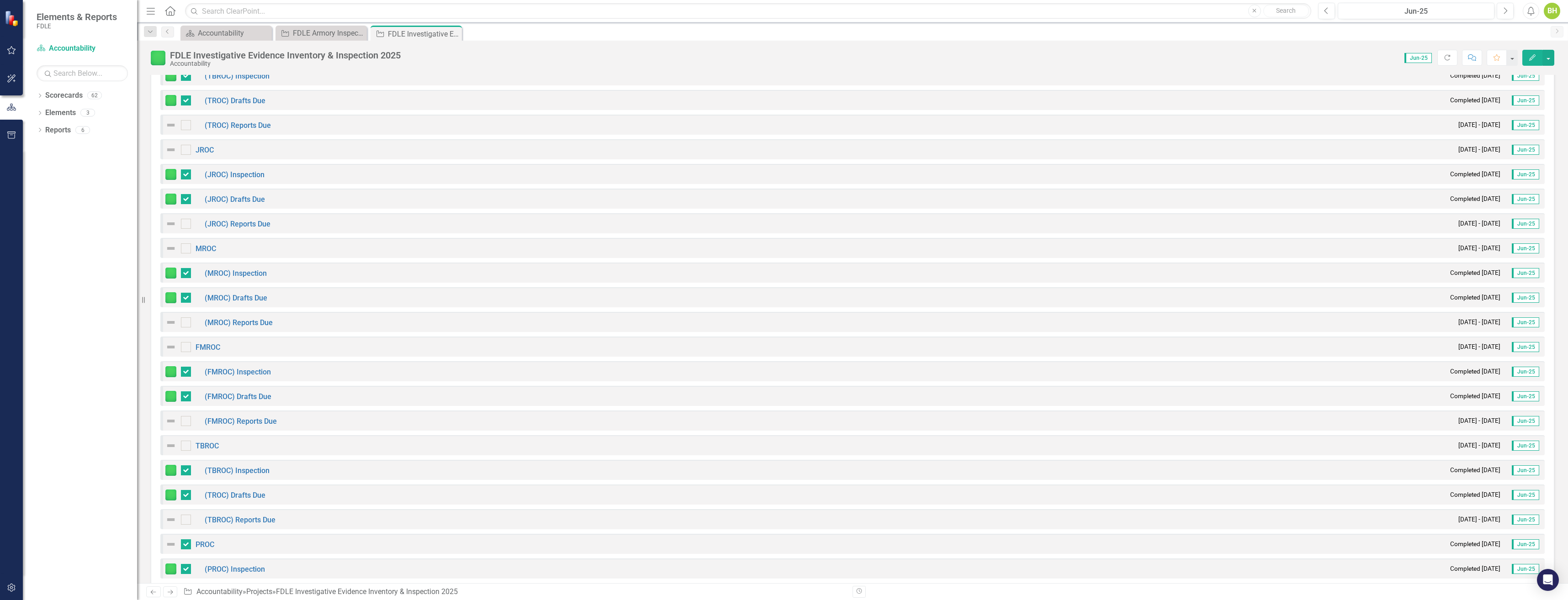
scroll to position [951, 0]
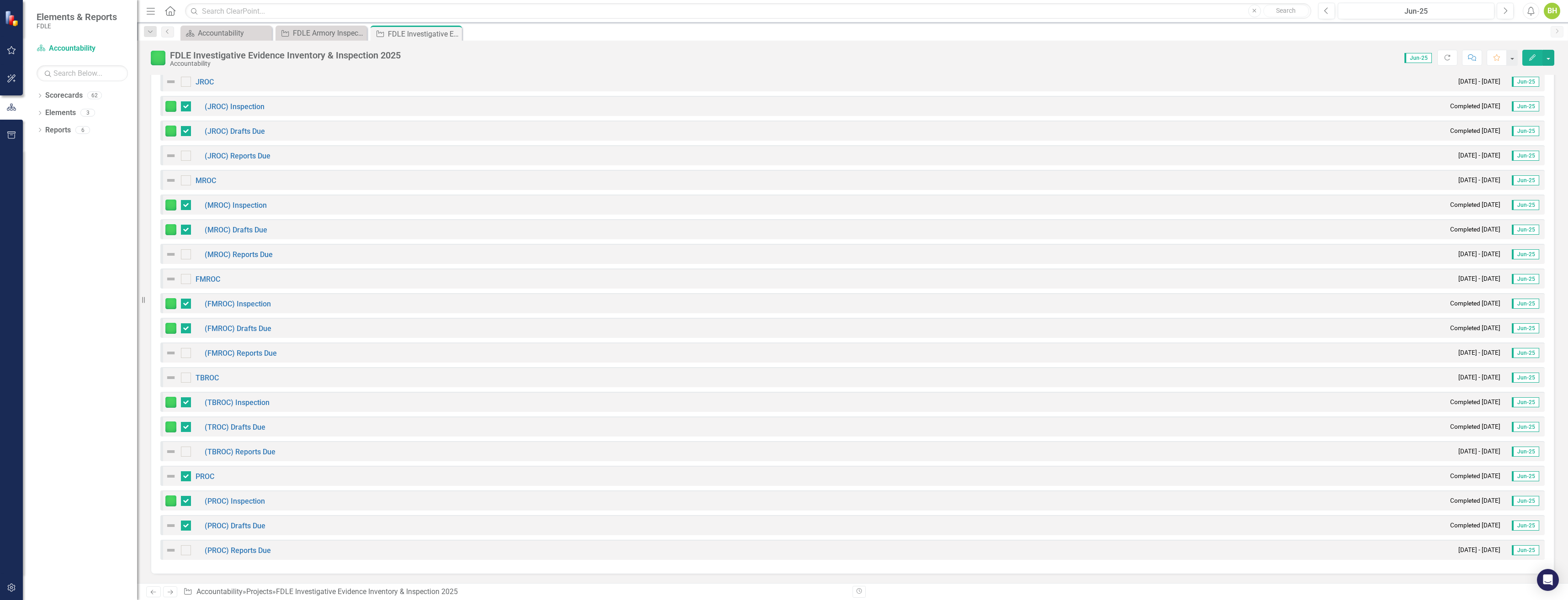
click at [156, 593] on icon at bounding box center [153, 593] width 5 height 5
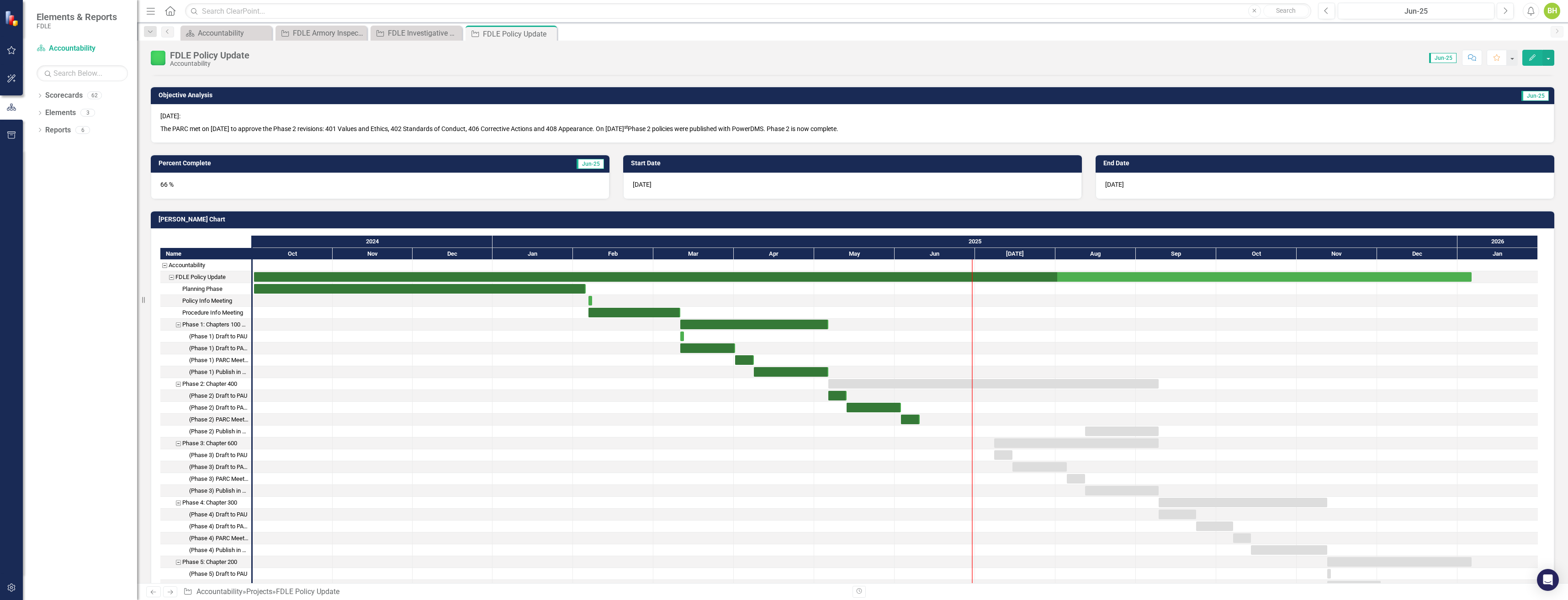
scroll to position [46, 0]
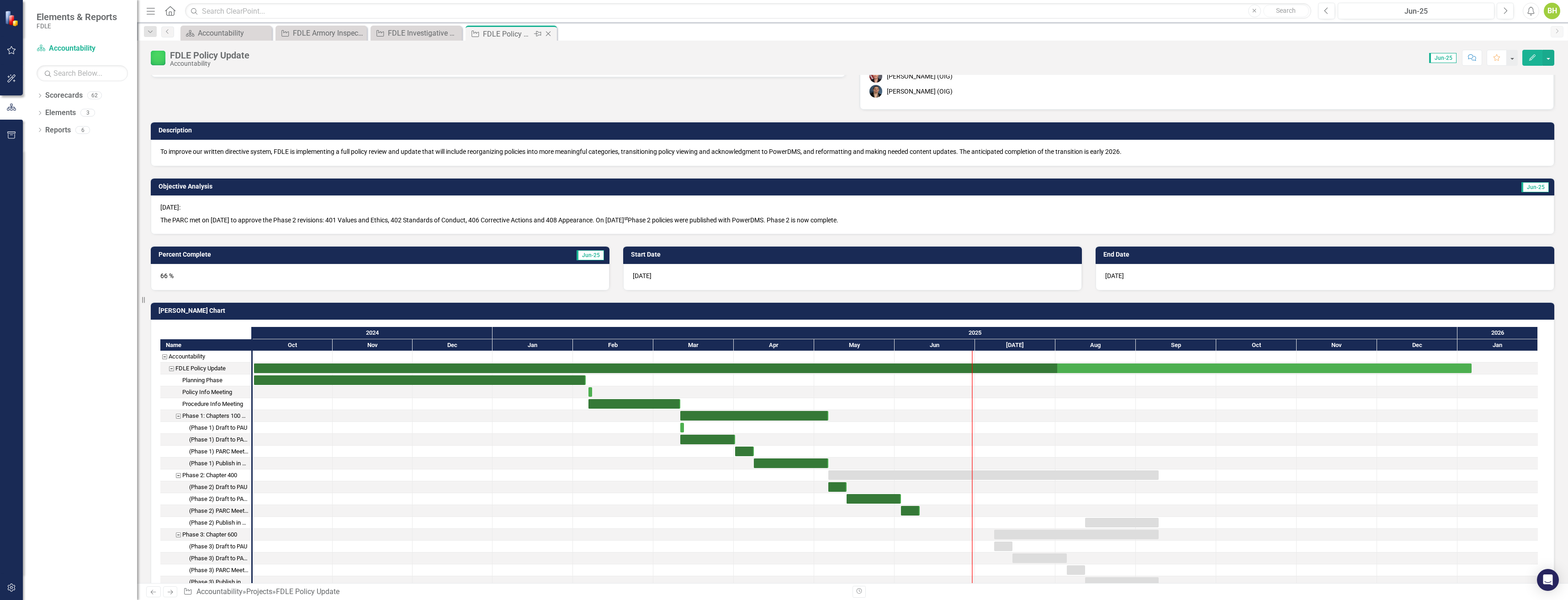
click at [548, 34] on icon "Close" at bounding box center [548, 34] width 9 height 7
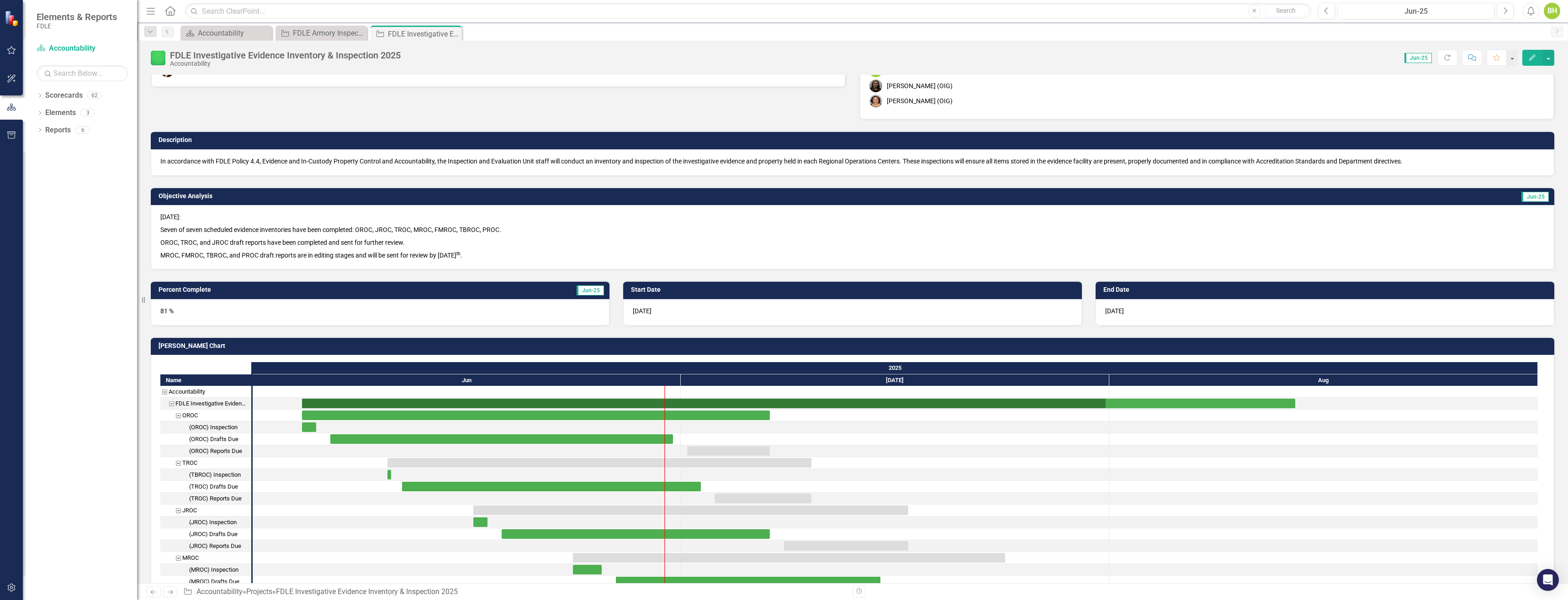
scroll to position [91, 0]
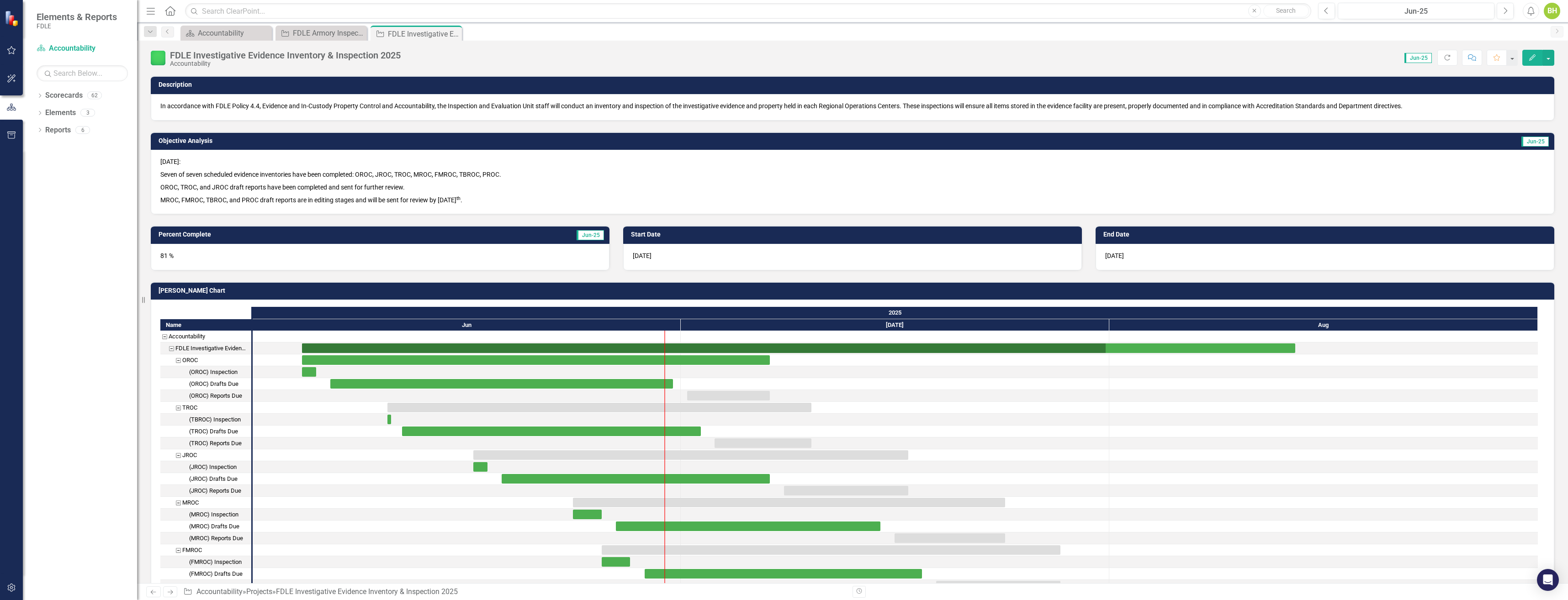
click at [1415, 58] on span "Jun-25" at bounding box center [1418, 58] width 27 height 10
click at [1510, 60] on button "button" at bounding box center [1512, 58] width 12 height 16
click at [1511, 60] on button "button" at bounding box center [1512, 58] width 12 height 16
click at [153, 33] on icon "Dropdown" at bounding box center [150, 32] width 9 height 7
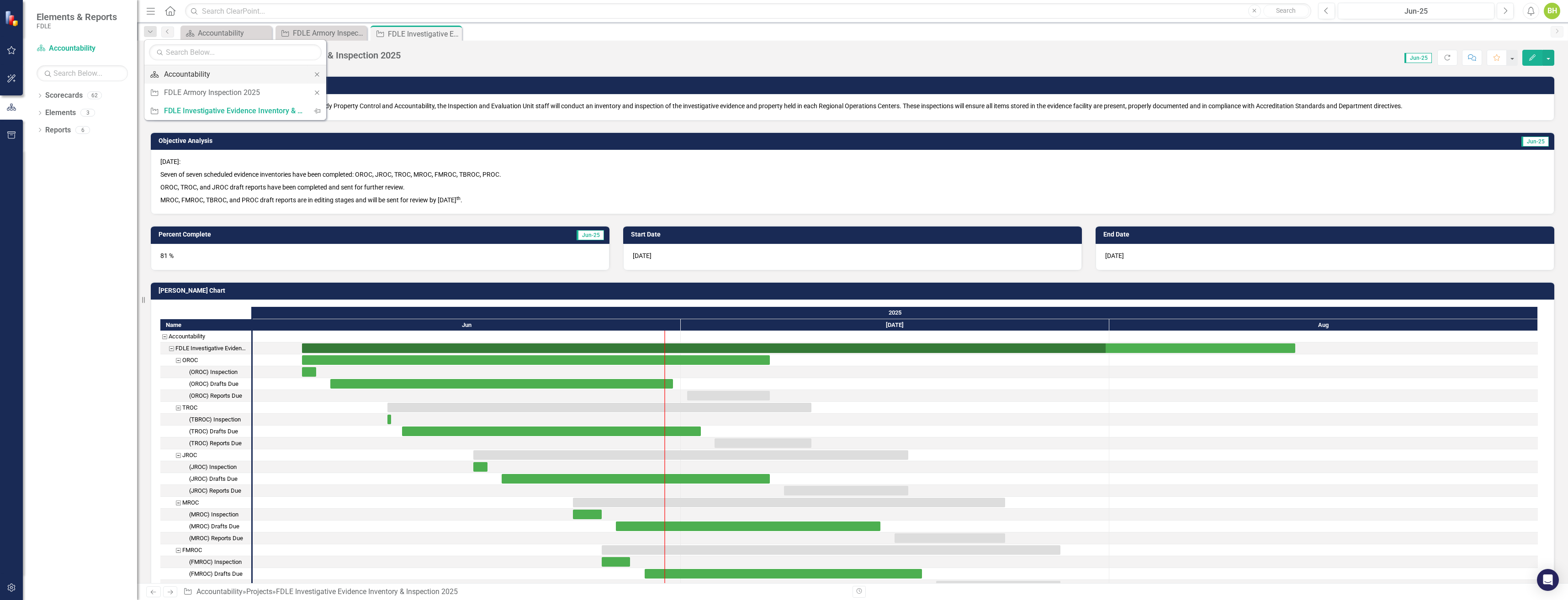
click at [212, 74] on div "Accountability" at bounding box center [233, 74] width 139 height 12
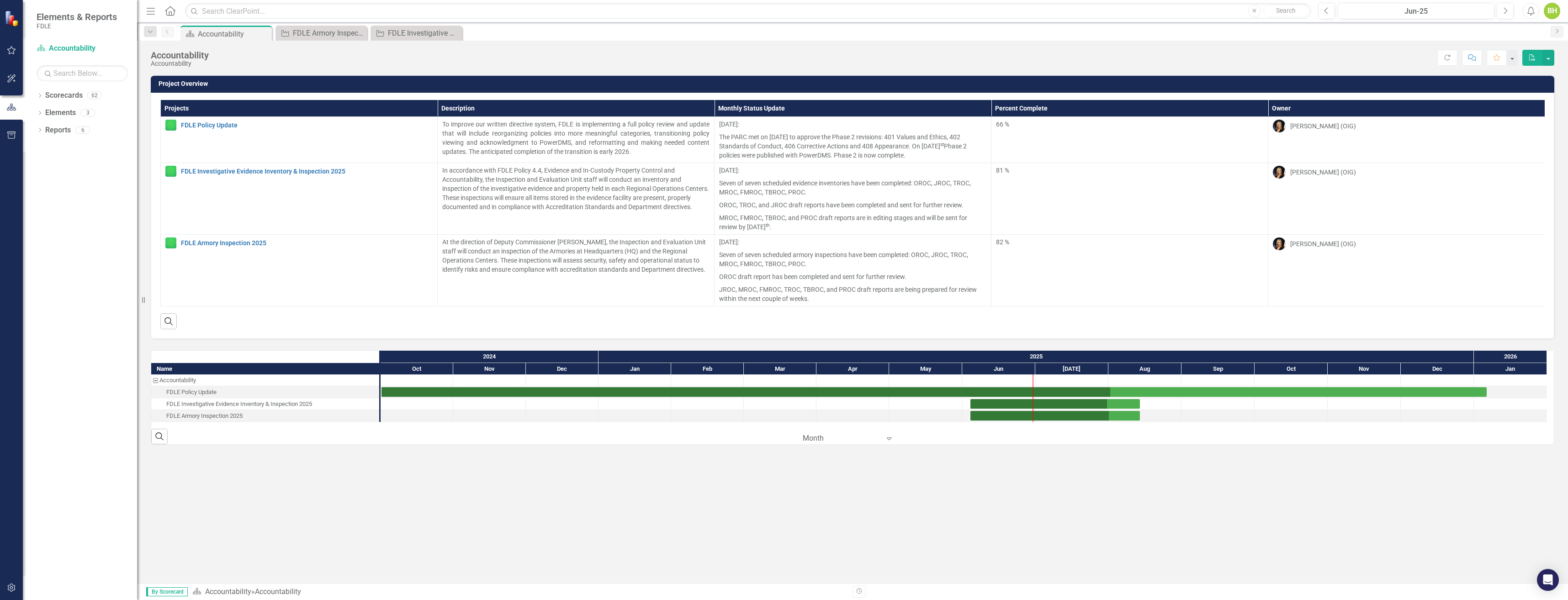
click at [891, 441] on icon at bounding box center [889, 439] width 5 height 3
click at [824, 484] on div "Quarter" at bounding box center [850, 487] width 86 height 10
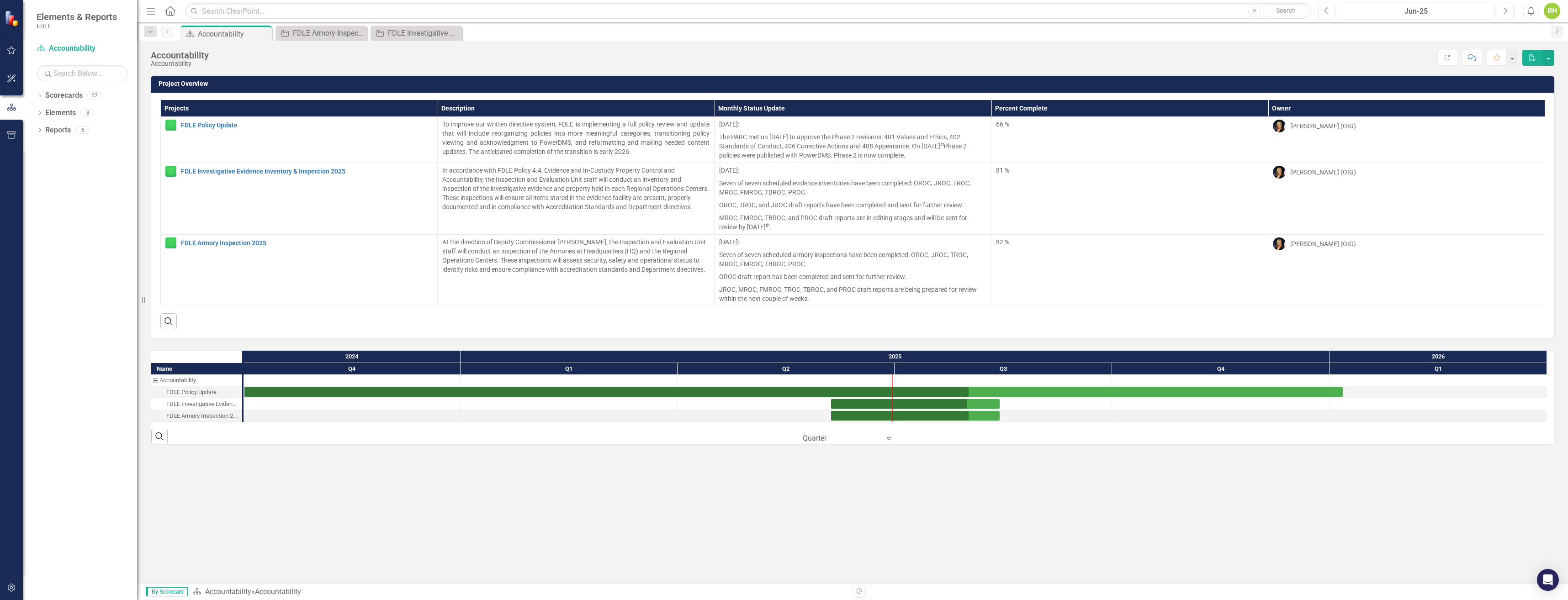
click at [797, 375] on div "Q2" at bounding box center [786, 369] width 217 height 12
click at [996, 375] on div "Q3" at bounding box center [1003, 369] width 217 height 12
click at [995, 375] on div "Q3" at bounding box center [1003, 369] width 217 height 12
click at [813, 116] on th "Monthly Status Update" at bounding box center [853, 108] width 277 height 17
click at [805, 110] on th "Monthly Status Update Sort Ascending" at bounding box center [853, 108] width 277 height 17
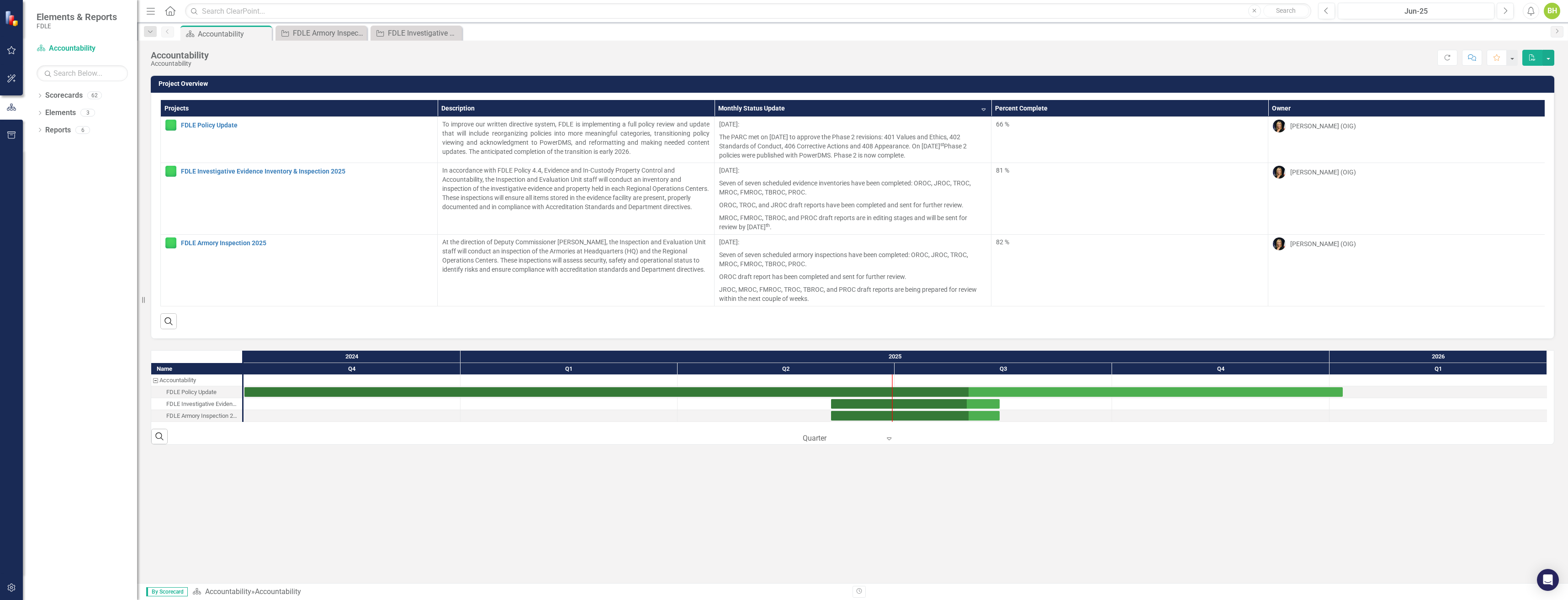
click at [982, 110] on th "Monthly Status Update Sort Descending" at bounding box center [853, 108] width 277 height 17
click at [983, 111] on th "Monthly Status Update" at bounding box center [853, 108] width 277 height 17
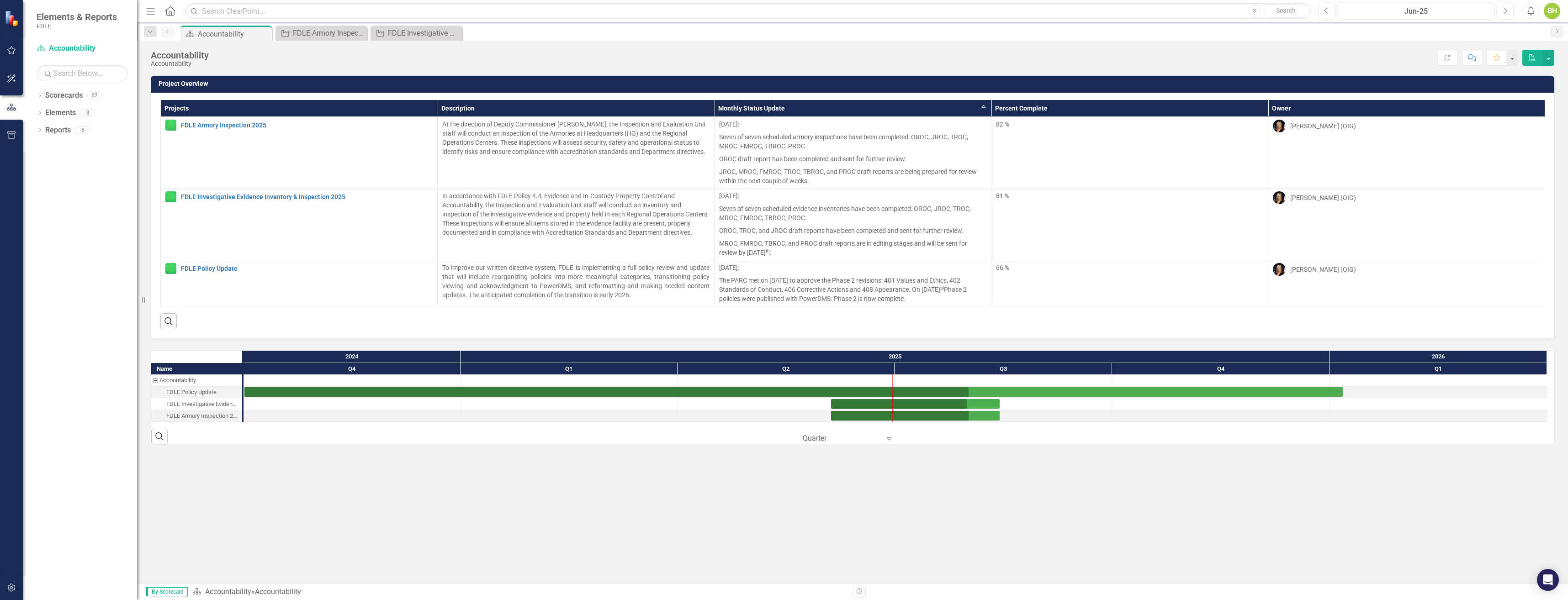
click at [982, 107] on th "Monthly Status Update Sort Ascending" at bounding box center [853, 108] width 277 height 17
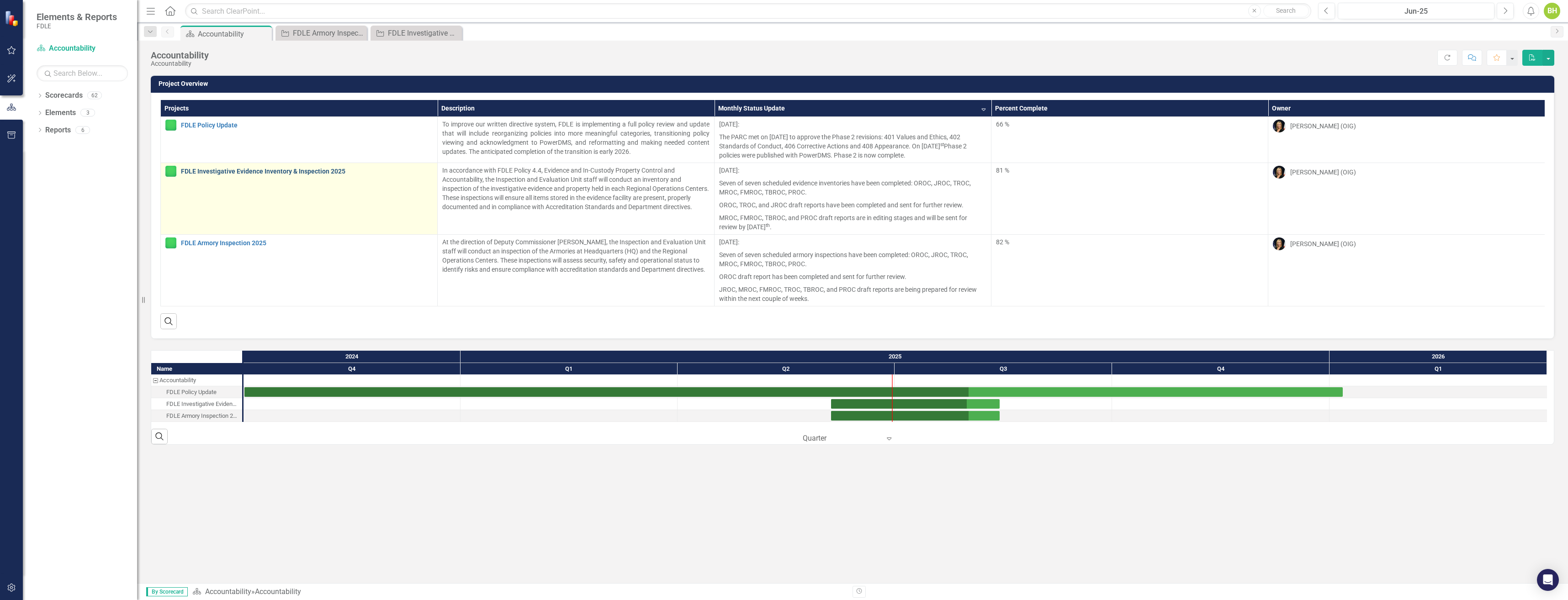
click at [261, 170] on link "FDLE Investigative Evidence Inventory & Inspection 2025" at bounding box center [307, 171] width 252 height 7
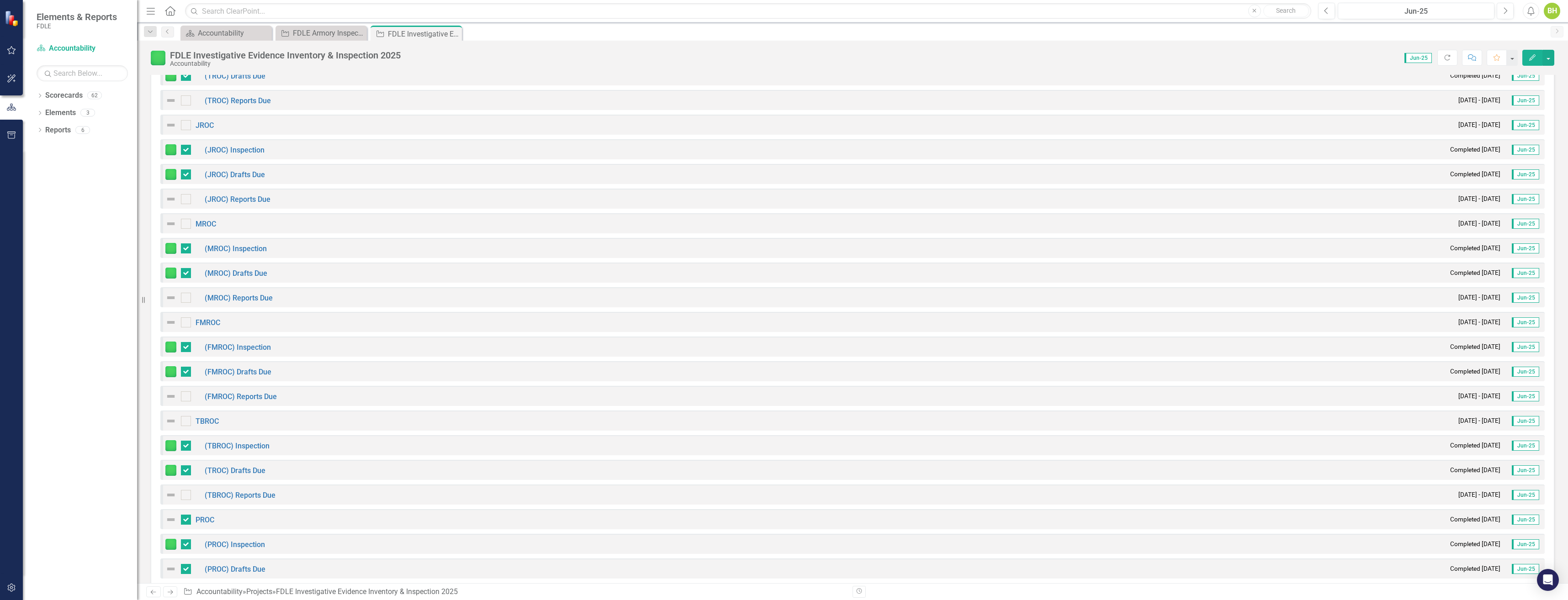
scroll to position [951, 0]
